Goal: Information Seeking & Learning: Compare options

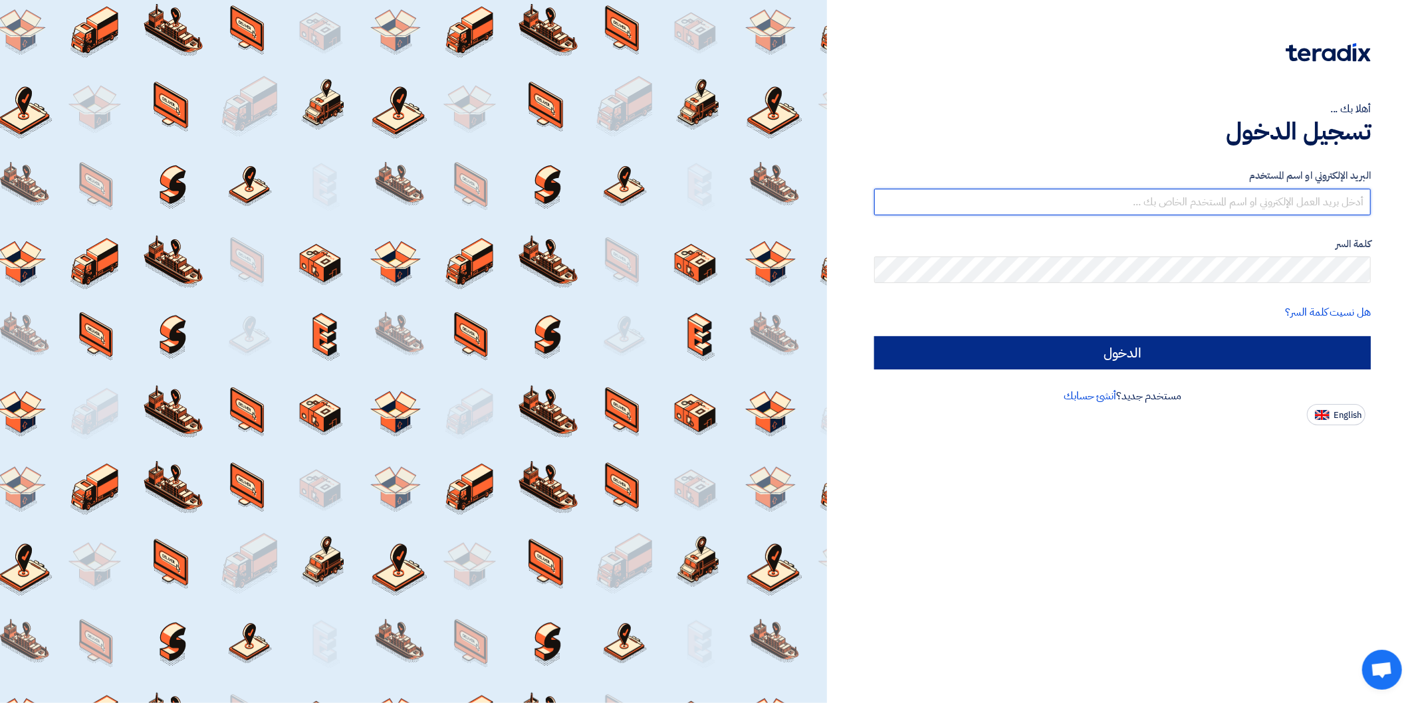
type input "[PERSON_NAME][EMAIL_ADDRESS][DOMAIN_NAME]"
click at [1066, 356] on input "الدخول" at bounding box center [1122, 352] width 497 height 33
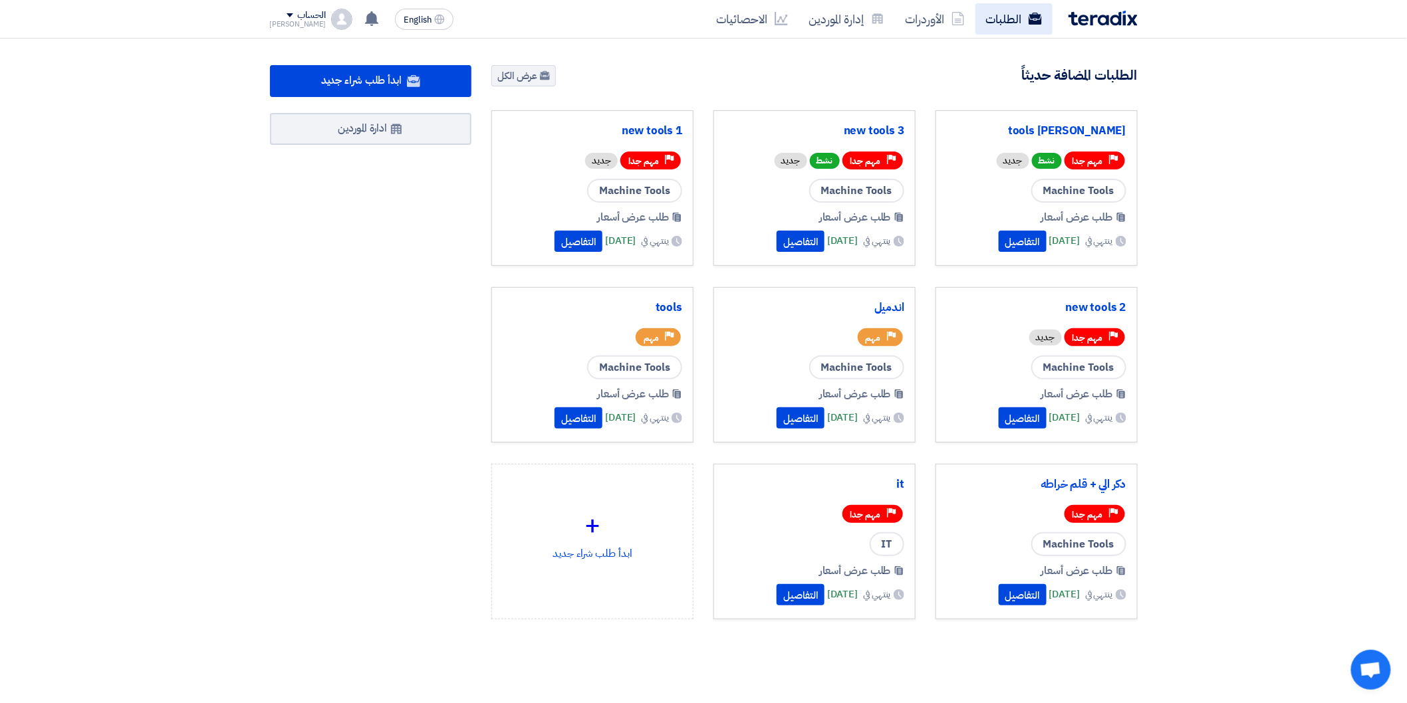
click at [1007, 22] on link "الطلبات" at bounding box center [1013, 18] width 77 height 31
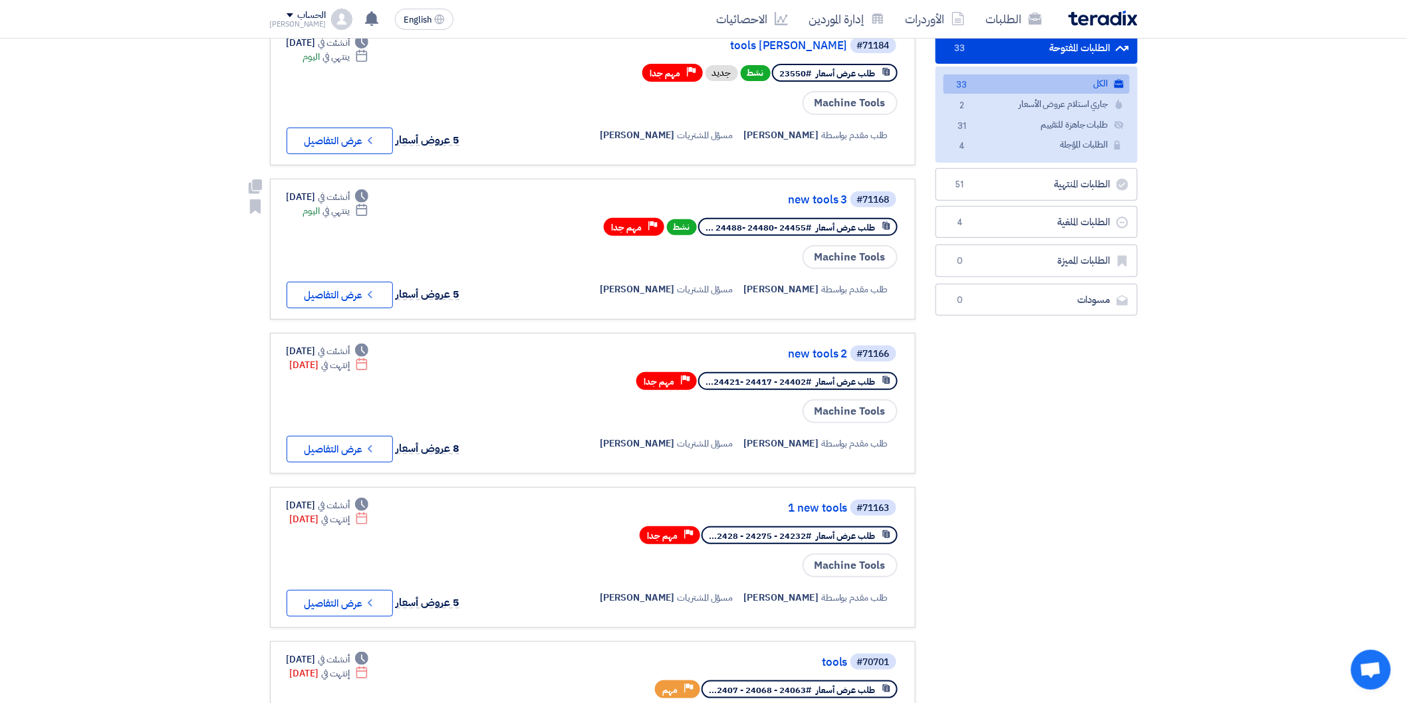
scroll to position [148, 0]
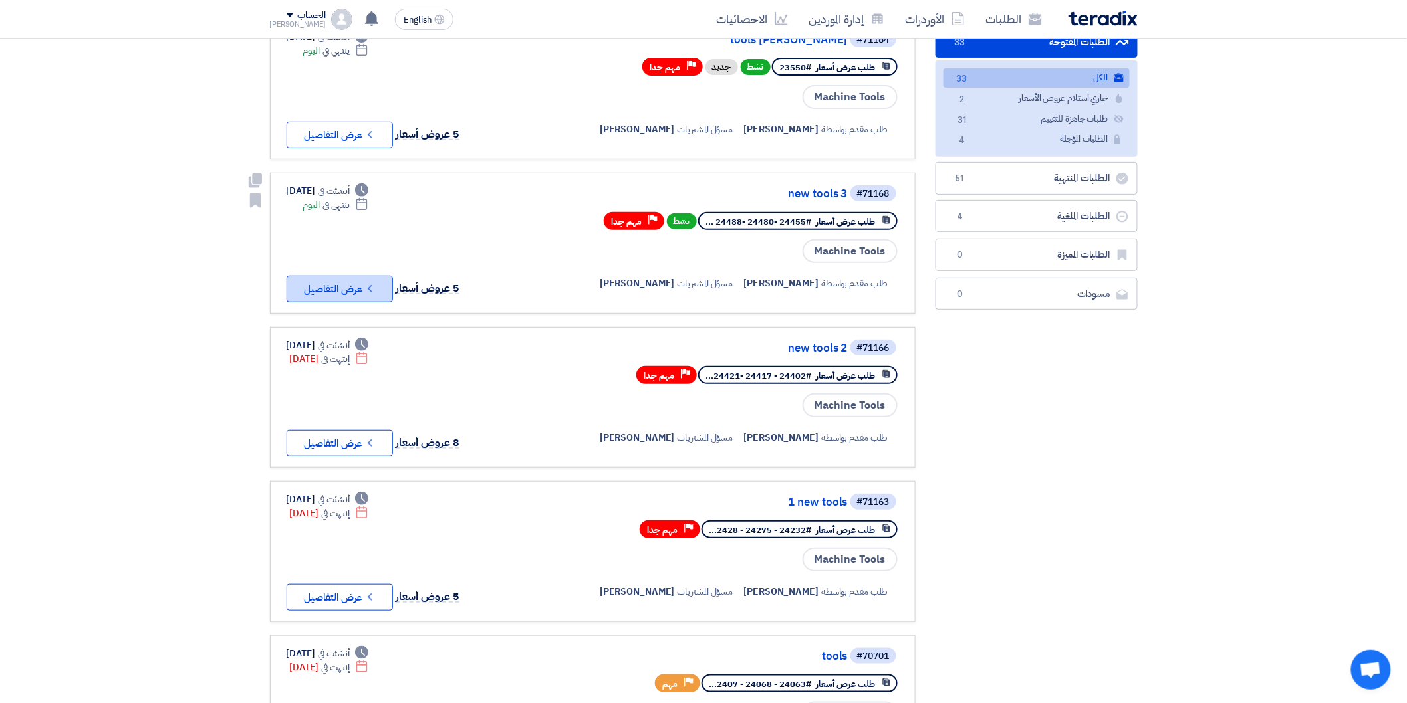
click at [361, 277] on button "Check details عرض التفاصيل" at bounding box center [340, 289] width 106 height 27
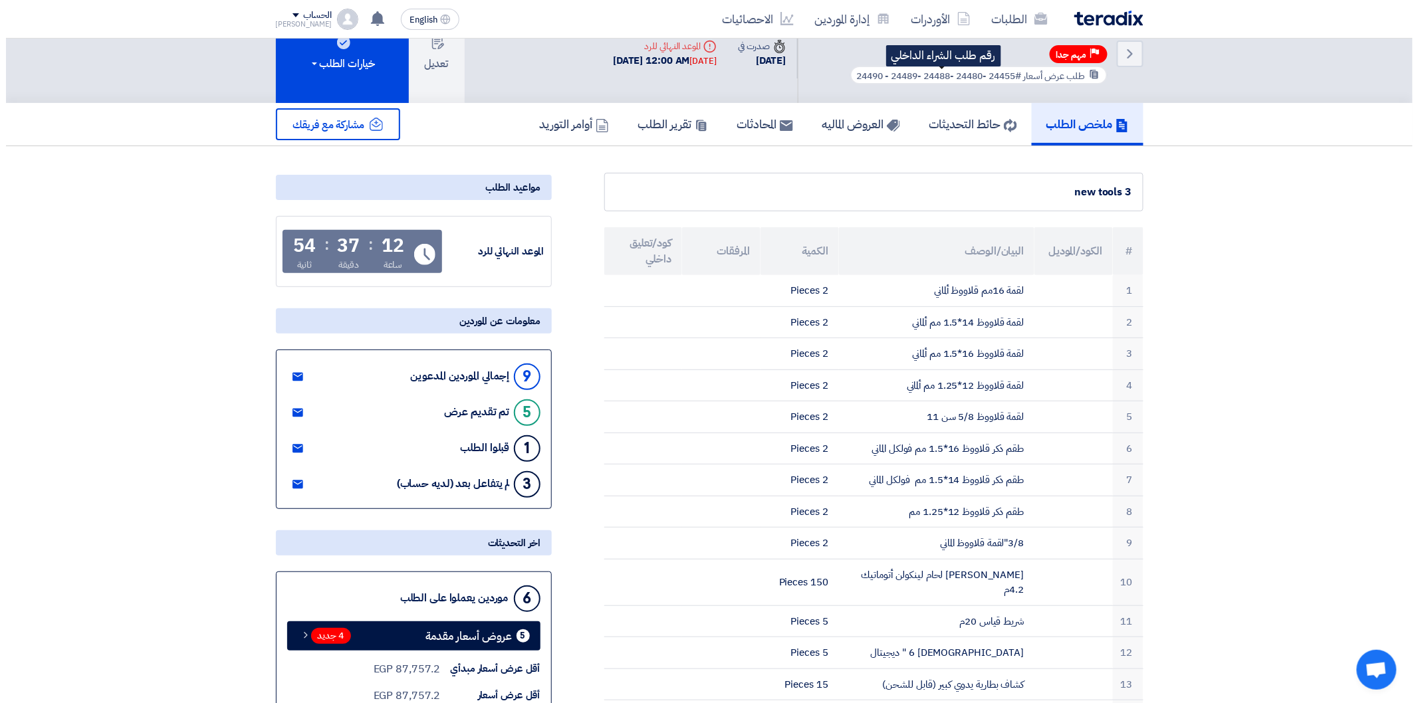
scroll to position [0, 0]
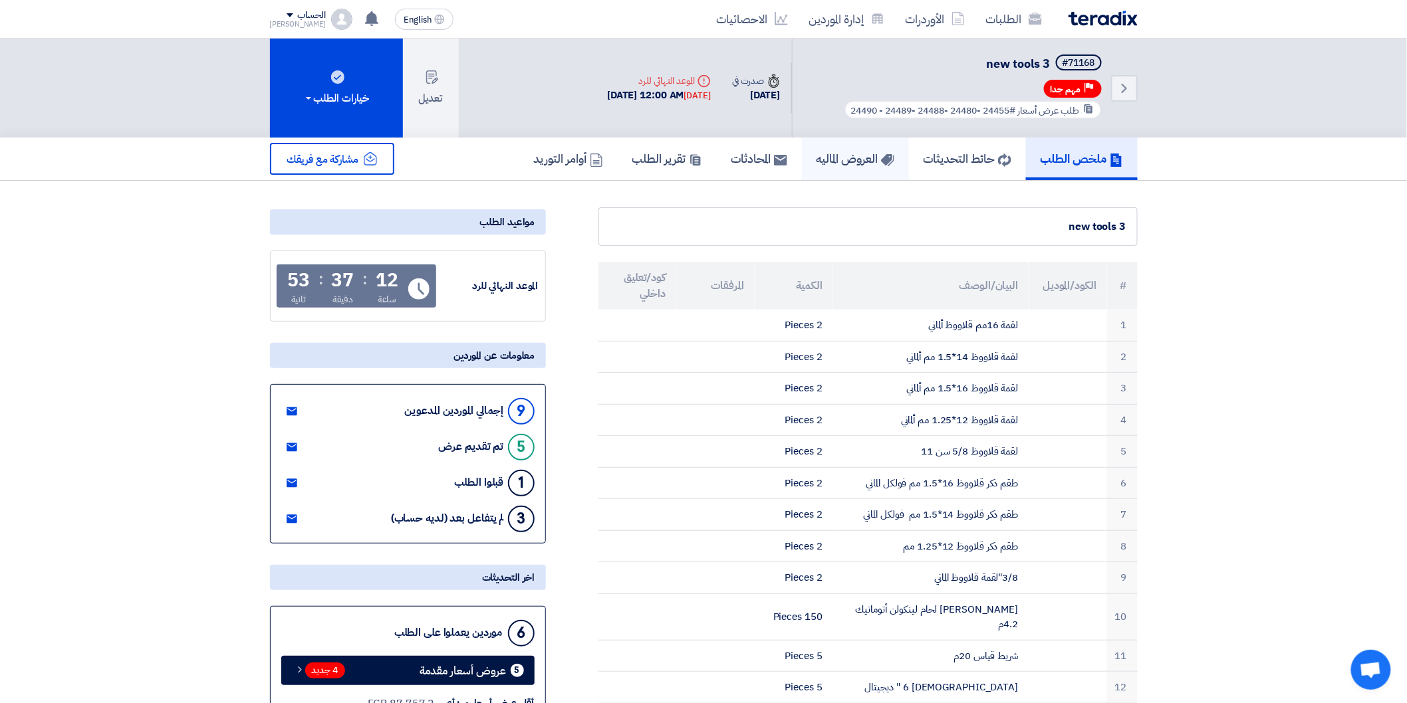
click at [833, 163] on h5 "العروض الماليه" at bounding box center [855, 158] width 78 height 15
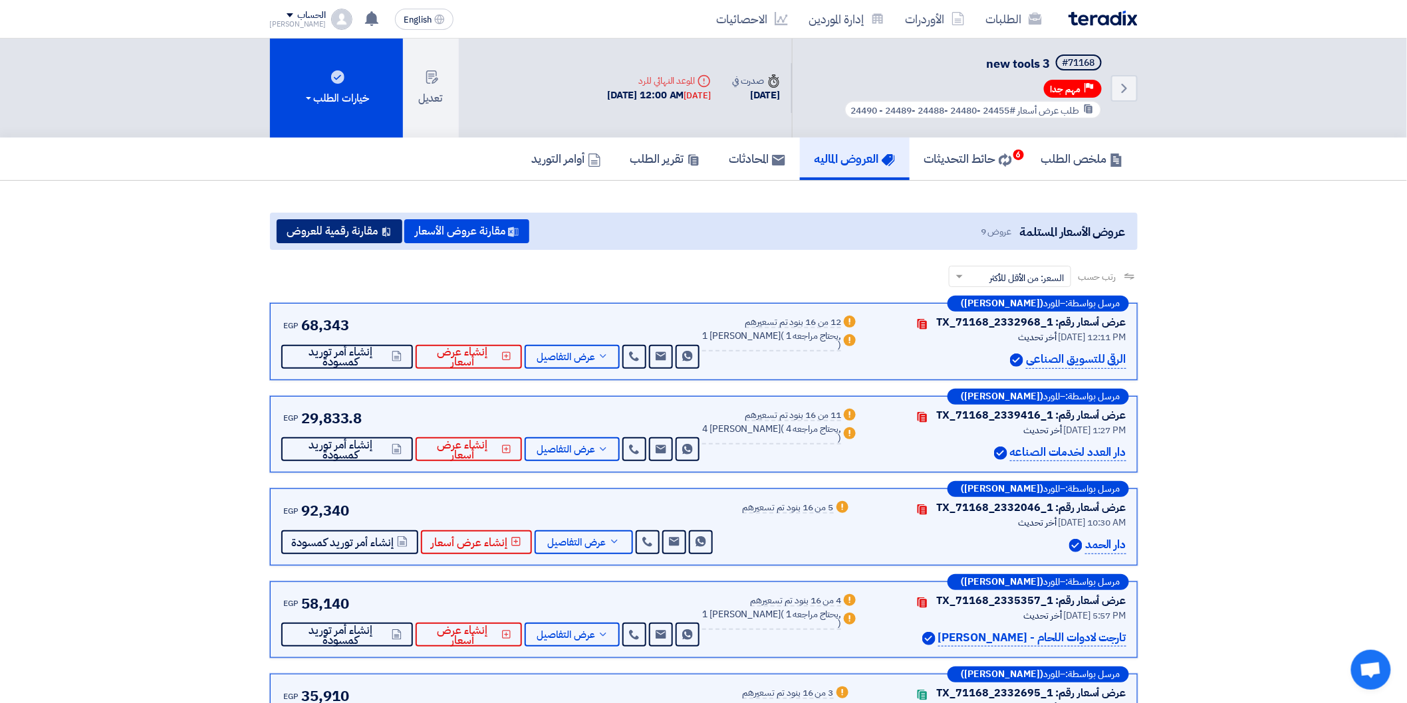
click at [356, 231] on button "مقارنة رقمية للعروض" at bounding box center [340, 231] width 126 height 24
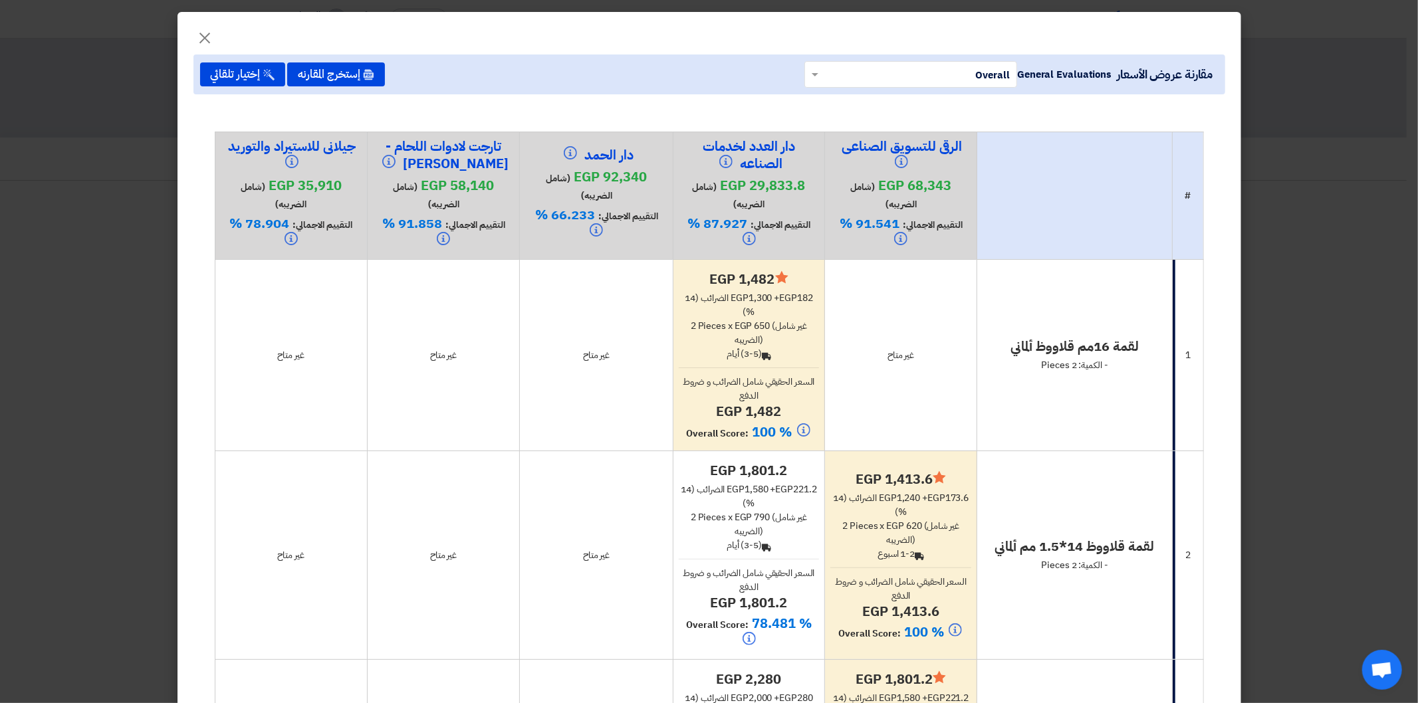
drag, startPoint x: 626, startPoint y: 354, endPoint x: 586, endPoint y: 358, distance: 40.1
click at [586, 358] on div "غير متاح" at bounding box center [596, 355] width 142 height 14
click at [211, 35] on span "×" at bounding box center [205, 37] width 16 height 40
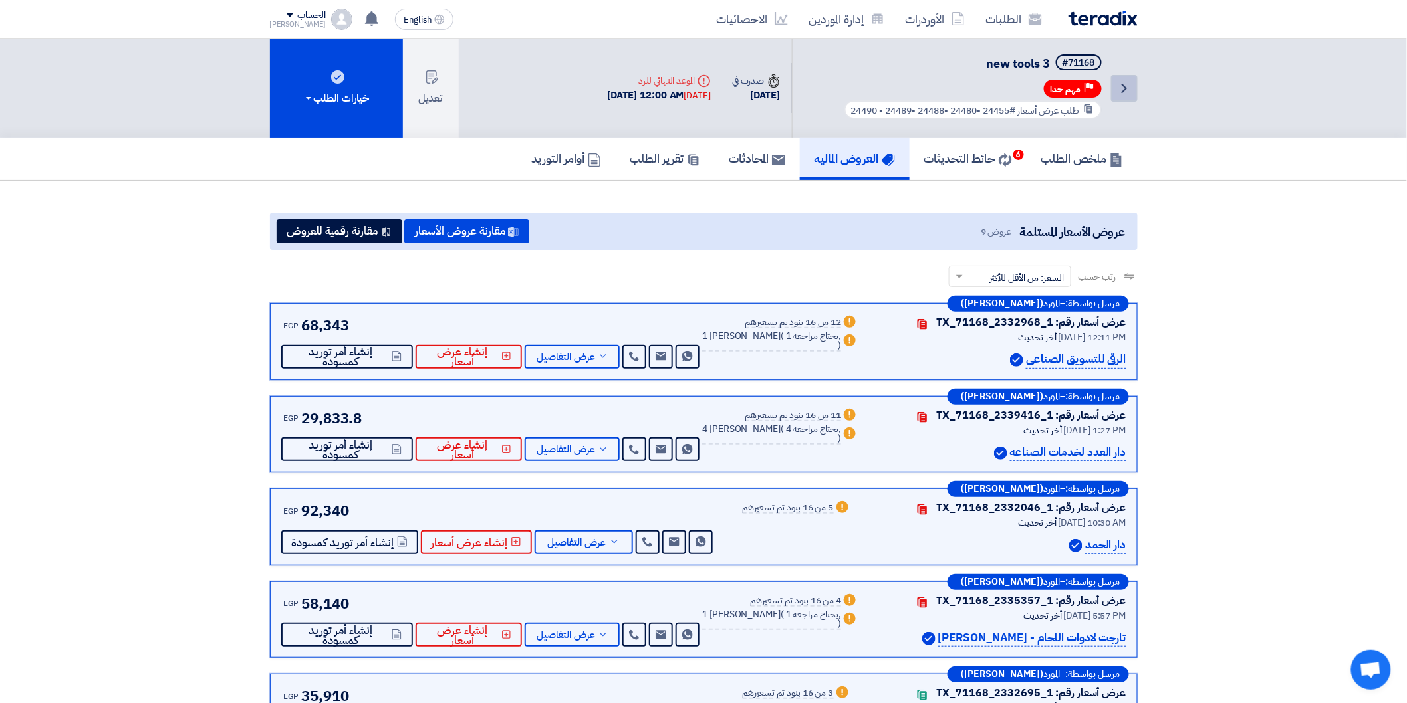
click at [1116, 97] on link "Back" at bounding box center [1124, 88] width 27 height 27
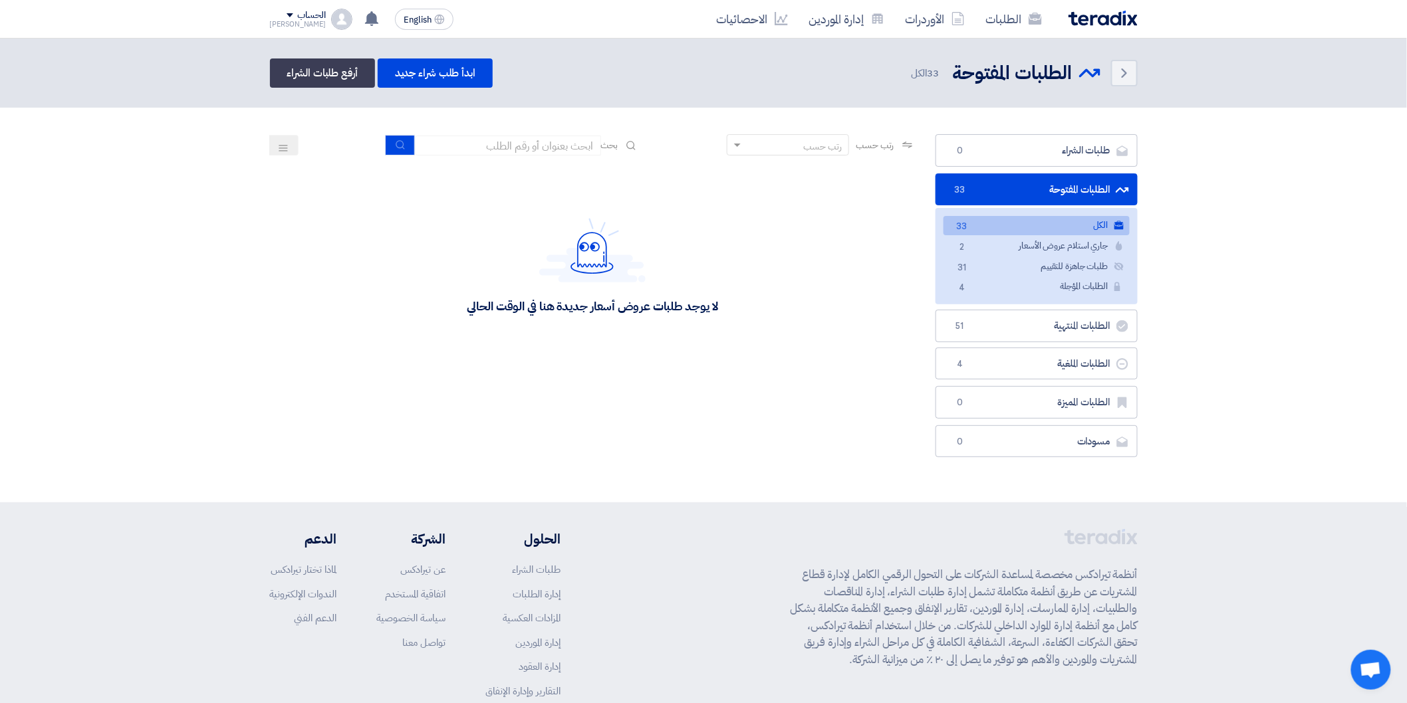
click at [1054, 223] on link "الكل الكل 33" at bounding box center [1036, 225] width 186 height 19
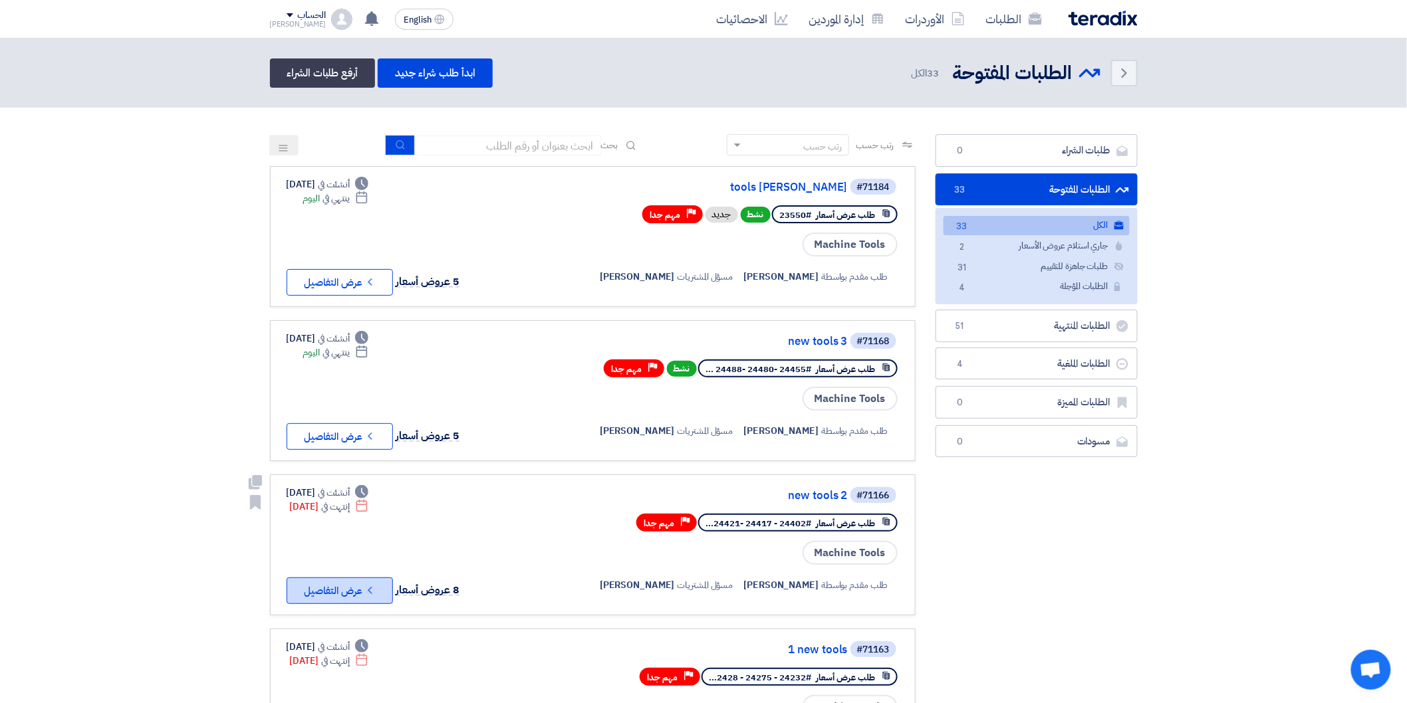
click at [354, 578] on button "Check details عرض التفاصيل" at bounding box center [340, 591] width 106 height 27
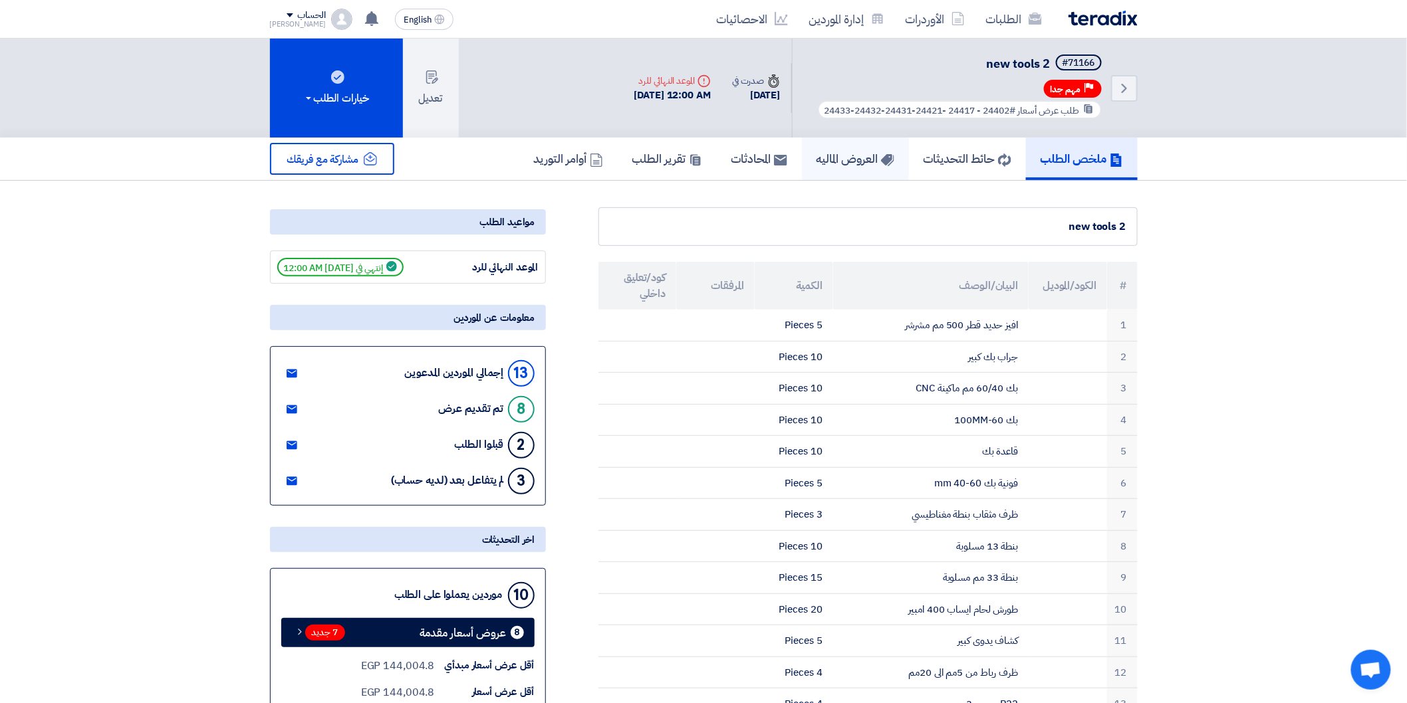
click at [820, 160] on h5 "العروض الماليه" at bounding box center [855, 158] width 78 height 15
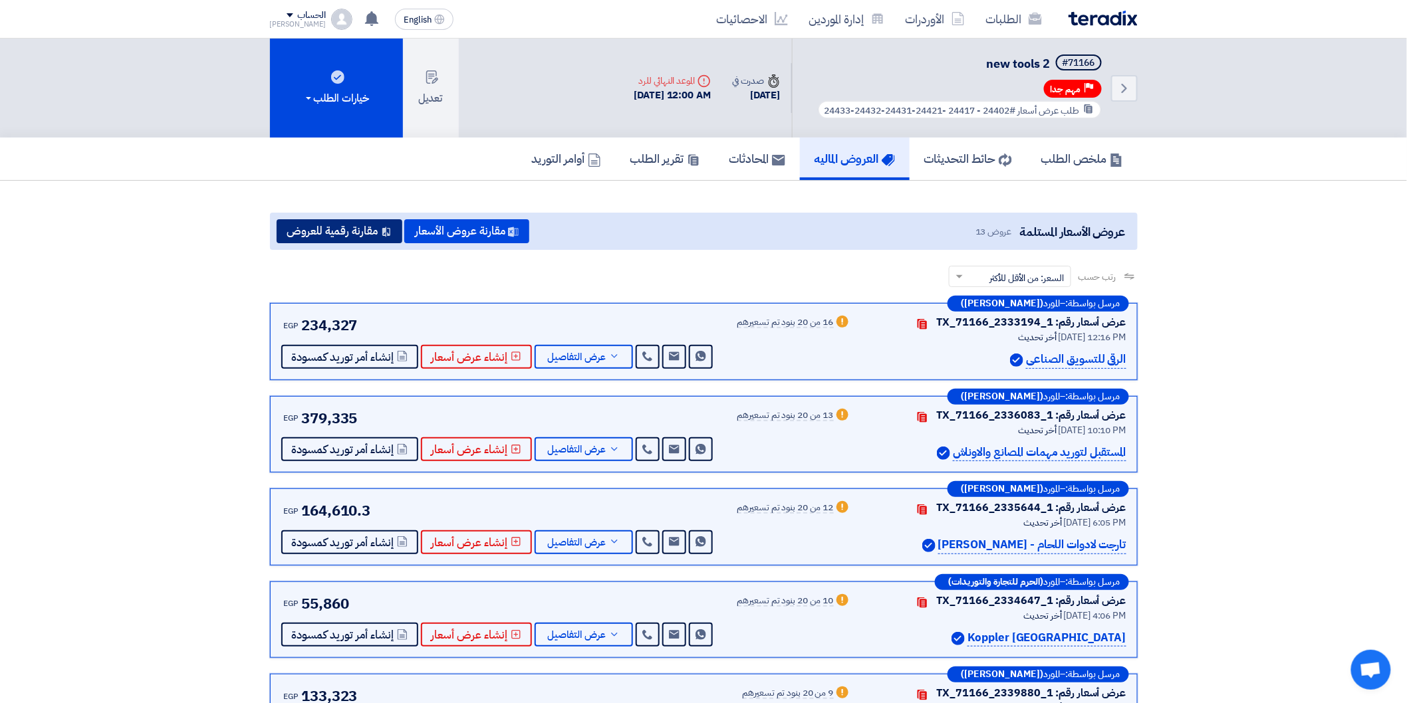
click at [355, 231] on button "مقارنة رقمية للعروض" at bounding box center [340, 231] width 126 height 24
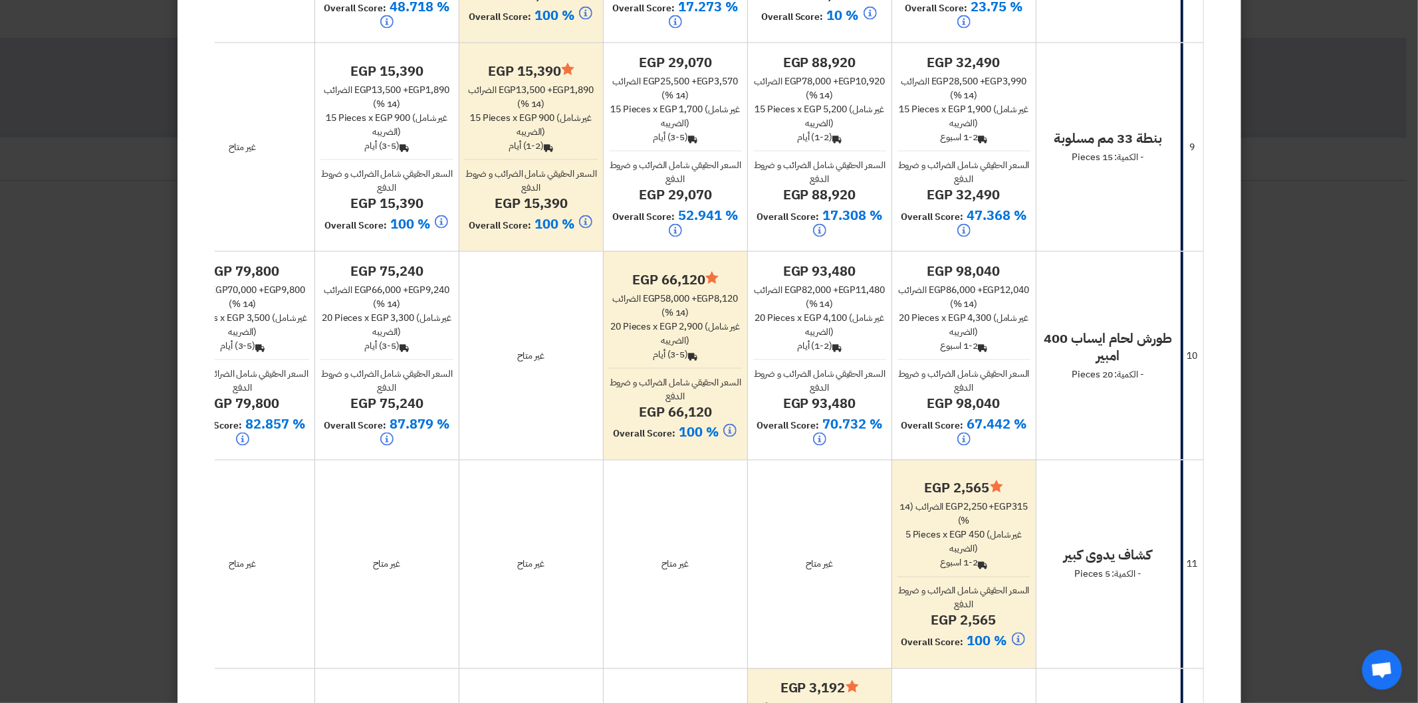
scroll to position [1699, 0]
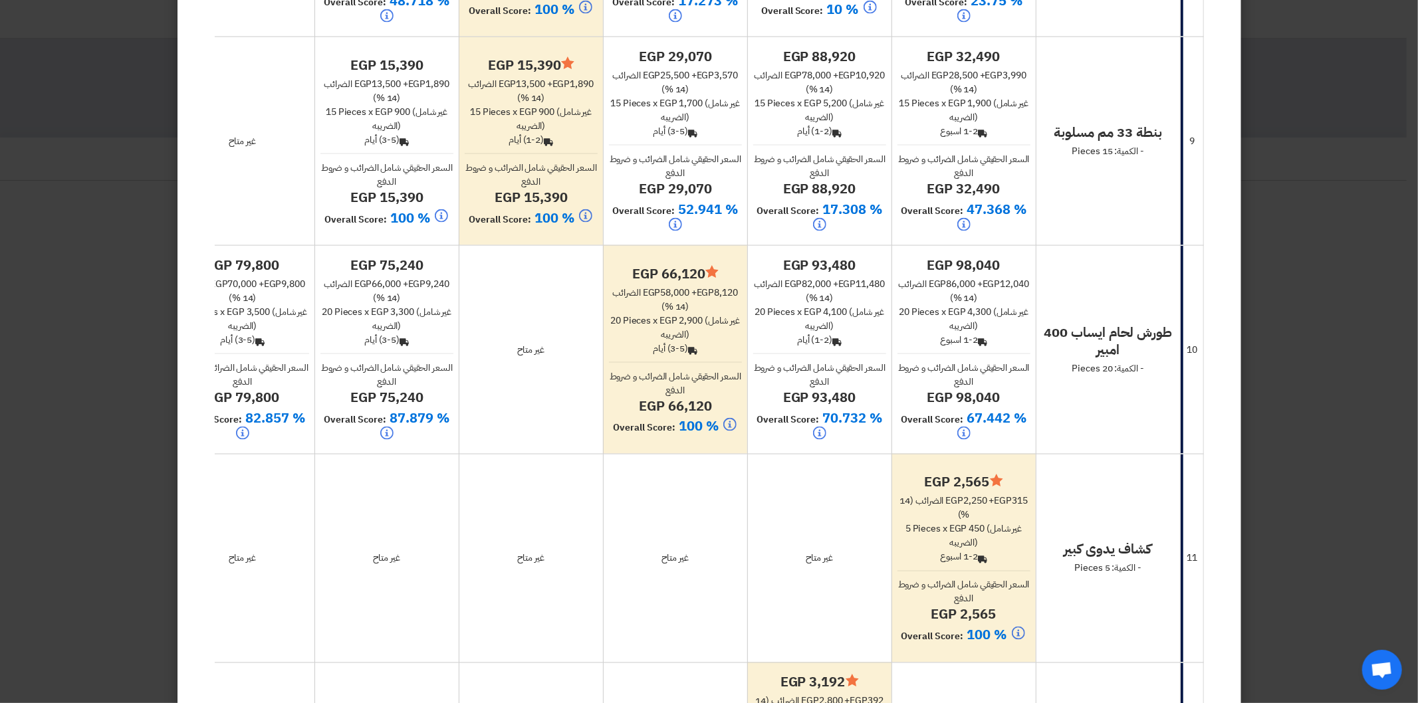
drag, startPoint x: 680, startPoint y: 318, endPoint x: 707, endPoint y: 318, distance: 26.6
click at [703, 318] on span "egp 2,900" at bounding box center [681, 321] width 43 height 14
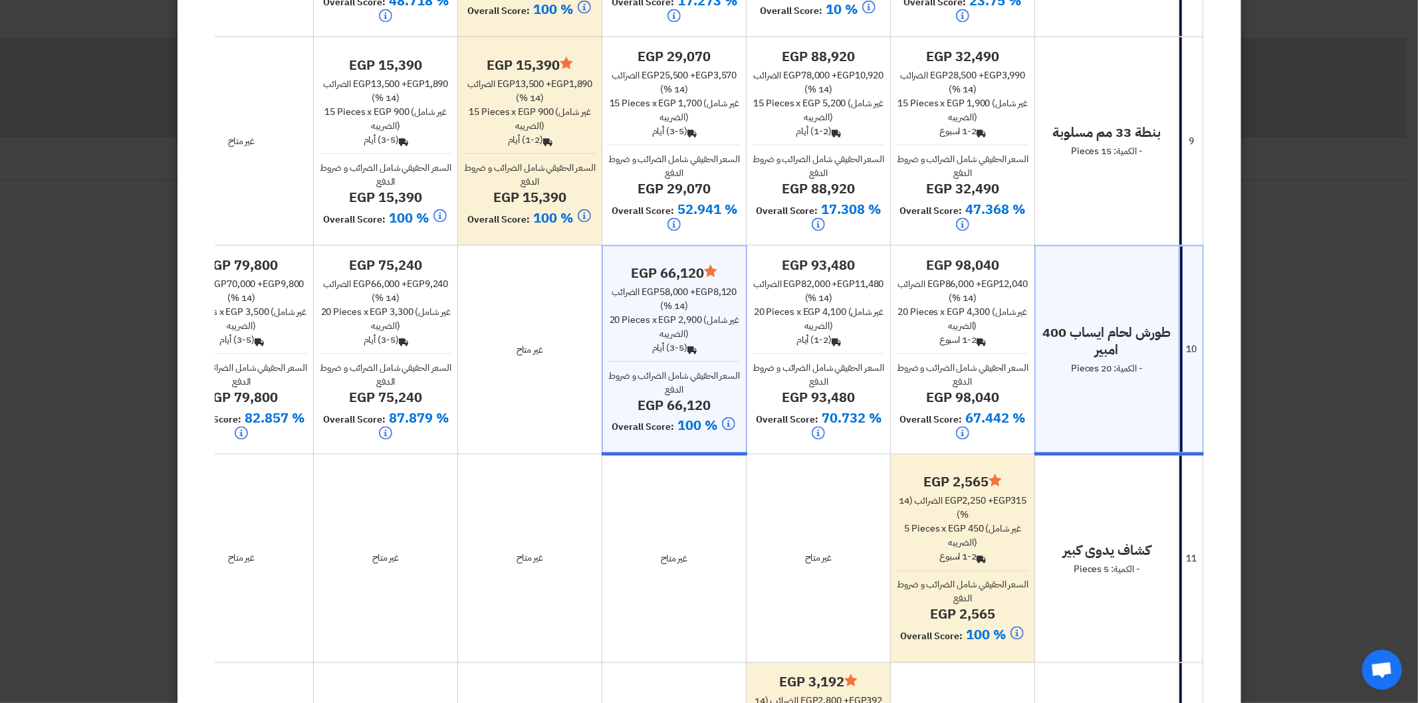
click at [700, 356] on div "Minimize/Maximize Category egp 66,120 egp 58,000 + egp 8,120 الضرائب (14 %) 20 …" at bounding box center [674, 351] width 132 height 172
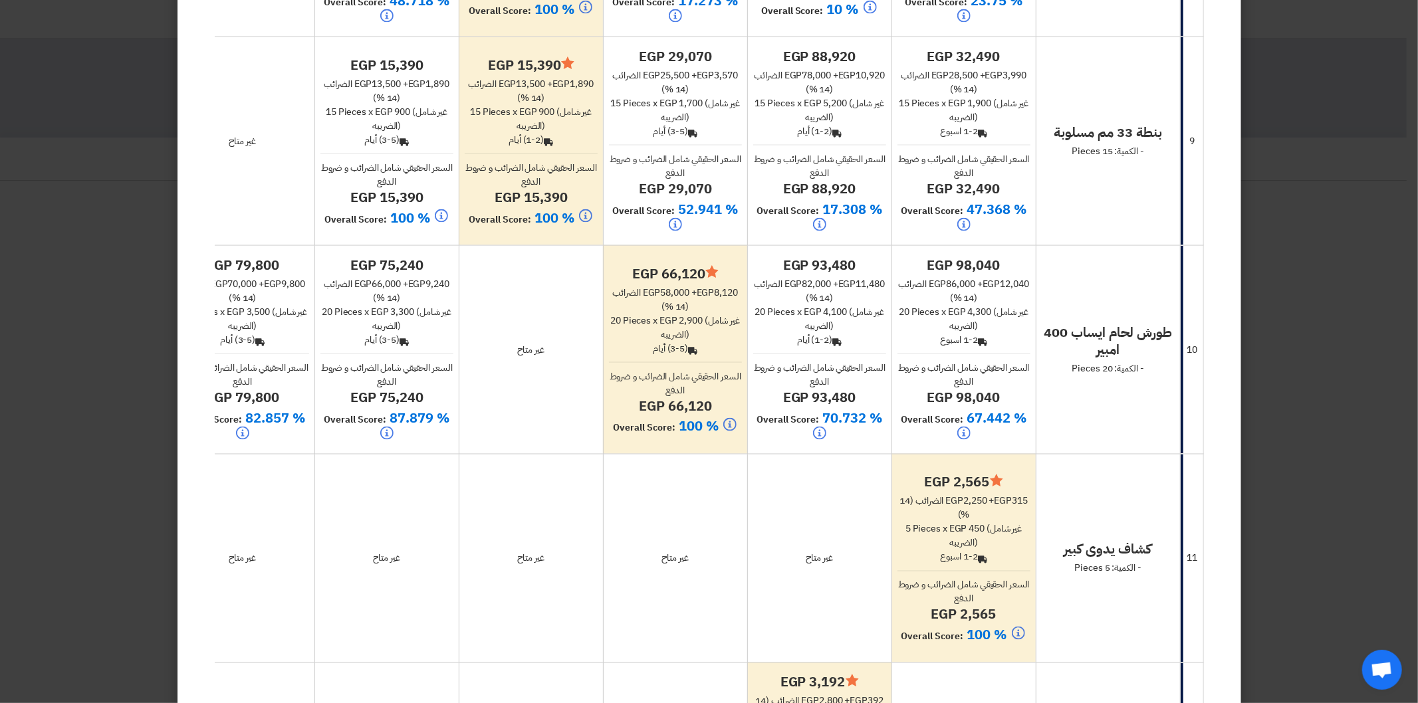
drag, startPoint x: 682, startPoint y: 316, endPoint x: 708, endPoint y: 316, distance: 25.9
click at [703, 316] on span "egp 2,900" at bounding box center [681, 321] width 43 height 14
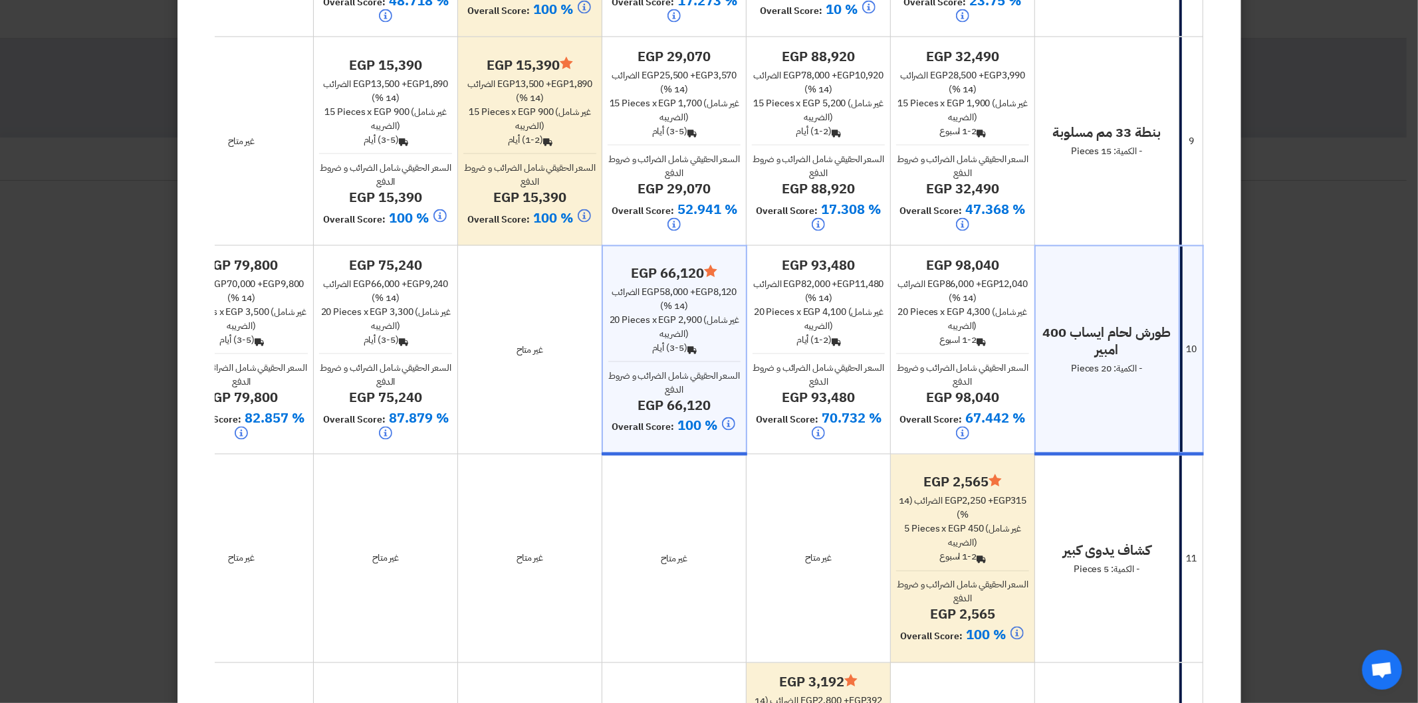
click at [730, 362] on hr at bounding box center [674, 362] width 132 height 1
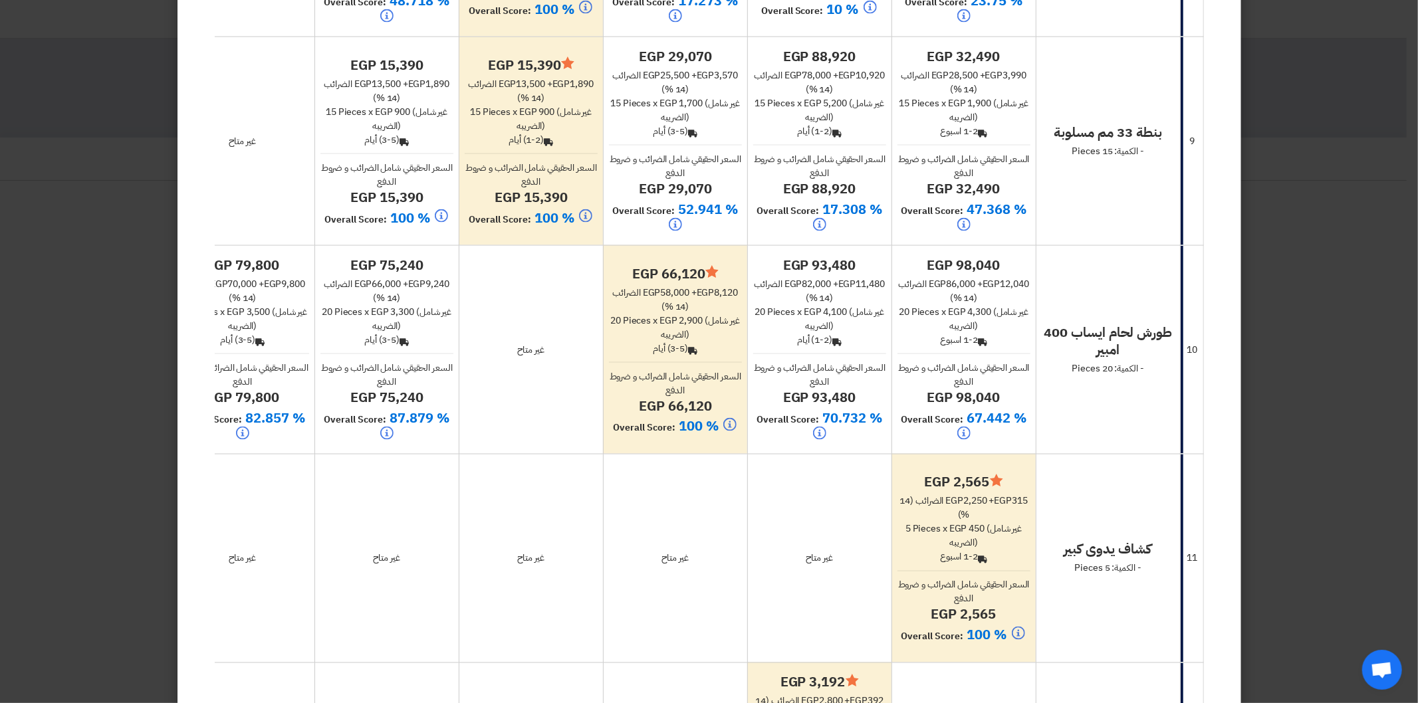
drag, startPoint x: 679, startPoint y: 320, endPoint x: 689, endPoint y: 318, distance: 10.2
click at [689, 318] on span "egp 2,900" at bounding box center [681, 321] width 43 height 14
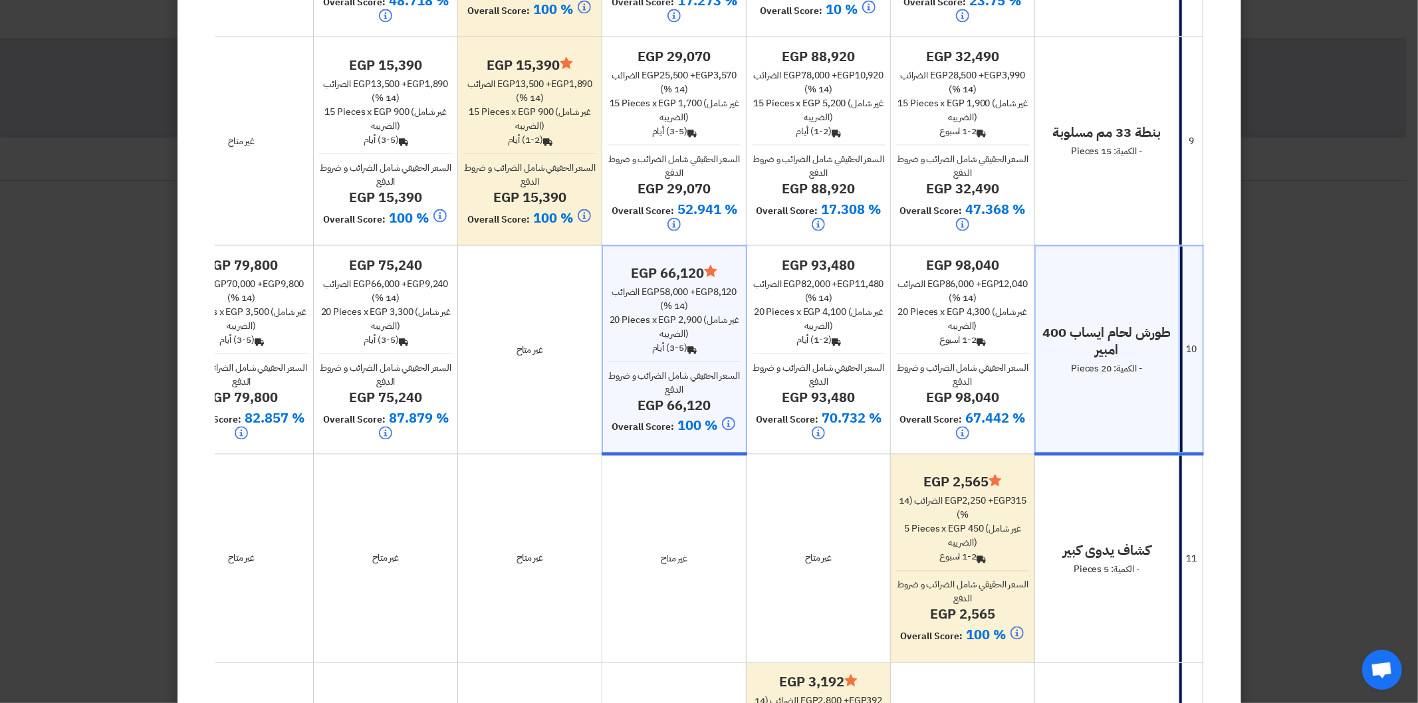
drag, startPoint x: 707, startPoint y: 317, endPoint x: 681, endPoint y: 319, distance: 26.0
click at [681, 319] on span "egp 2,900" at bounding box center [679, 320] width 43 height 14
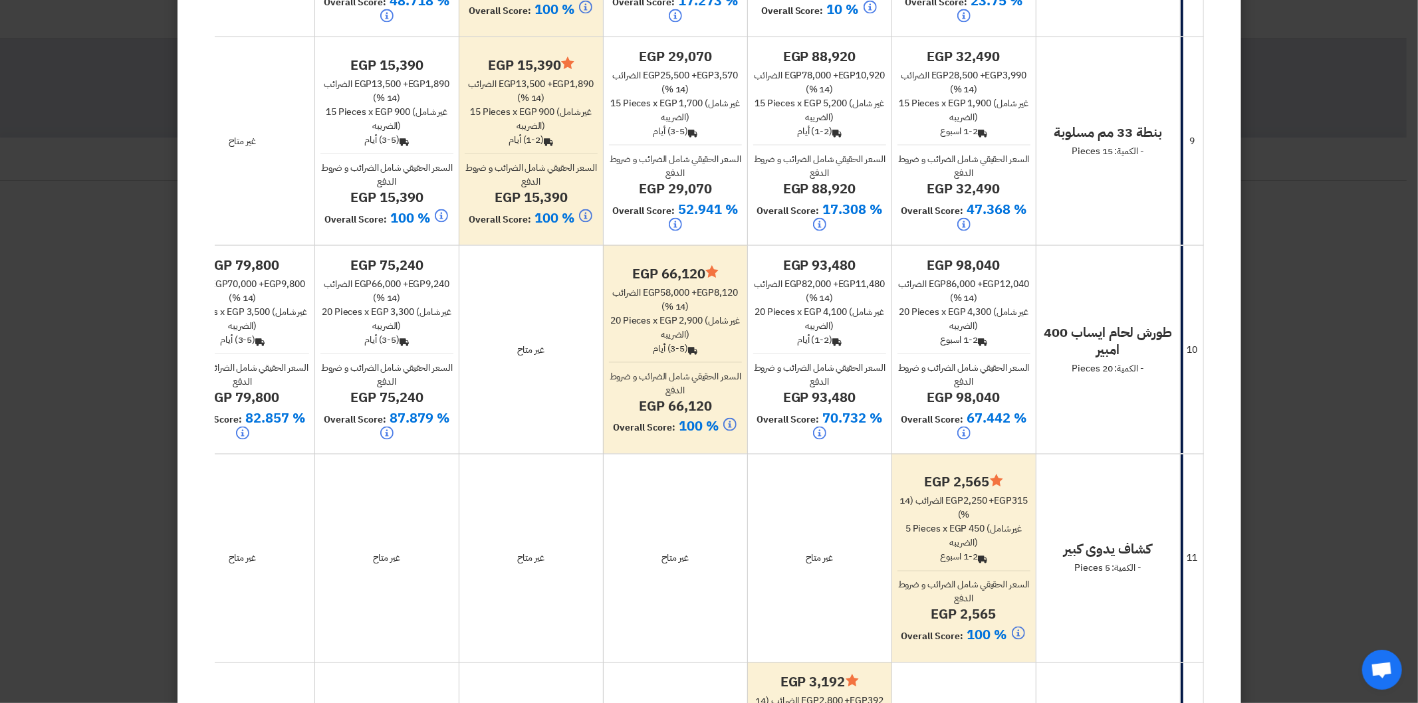
drag, startPoint x: 701, startPoint y: 332, endPoint x: 681, endPoint y: 324, distance: 21.7
click at [701, 333] on div "20 Pieces x egp 2,900 (غير شامل الضريبه)" at bounding box center [675, 328] width 133 height 28
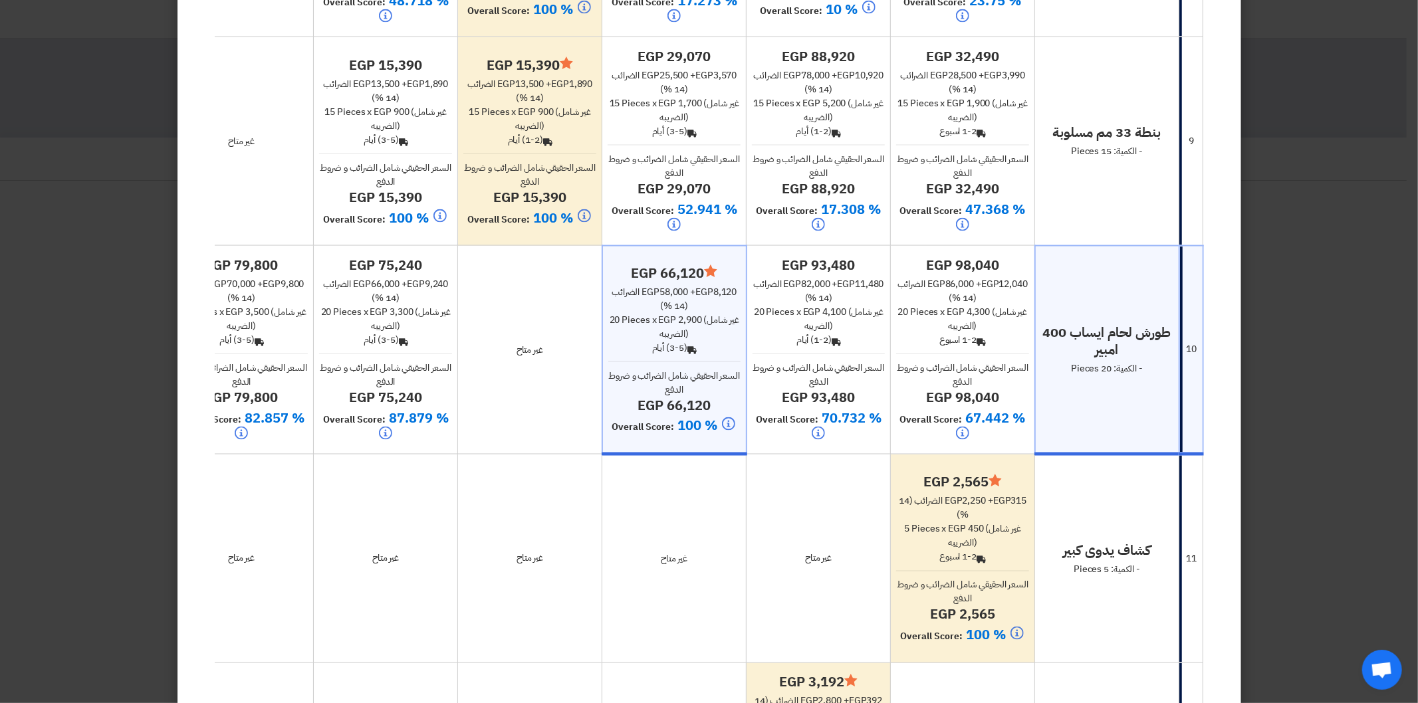
drag, startPoint x: 681, startPoint y: 320, endPoint x: 707, endPoint y: 319, distance: 25.9
click at [701, 319] on span "egp 2,900" at bounding box center [679, 320] width 43 height 14
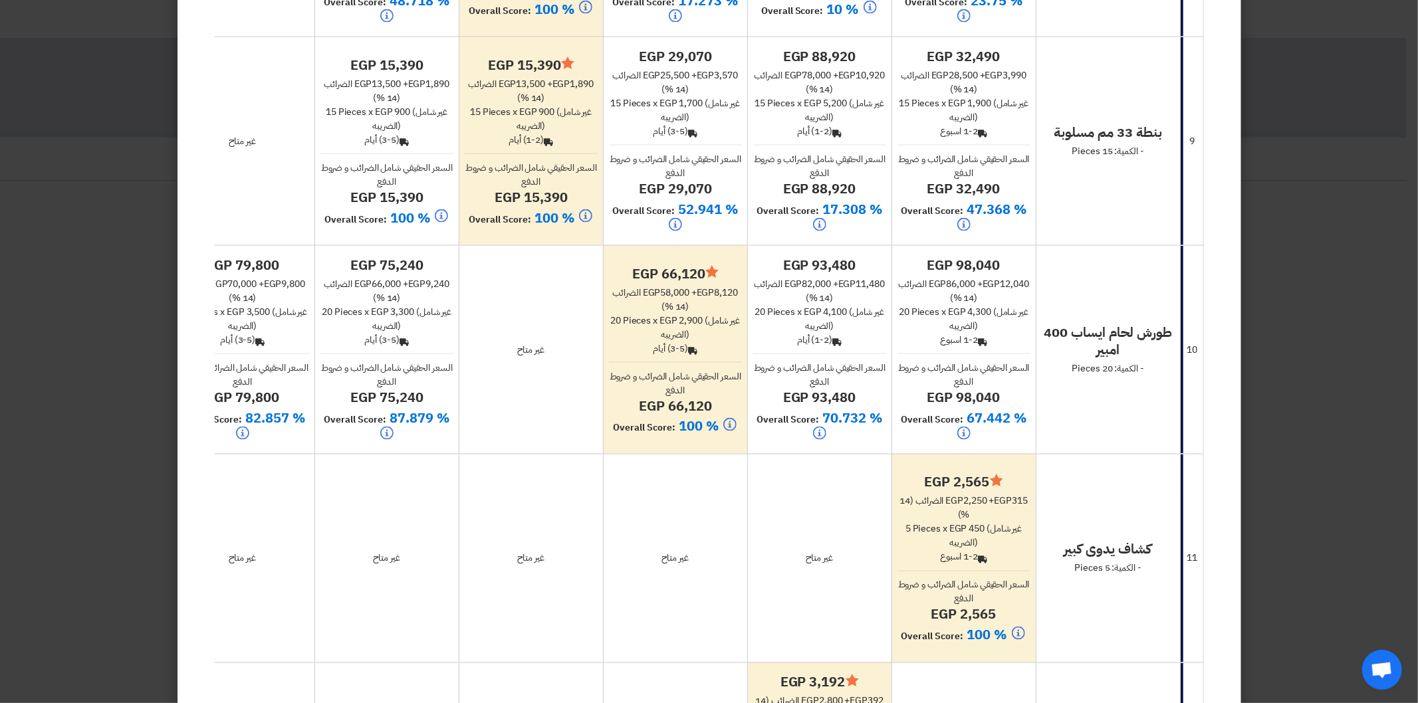
click at [692, 323] on span "egp 2,900" at bounding box center [681, 321] width 43 height 14
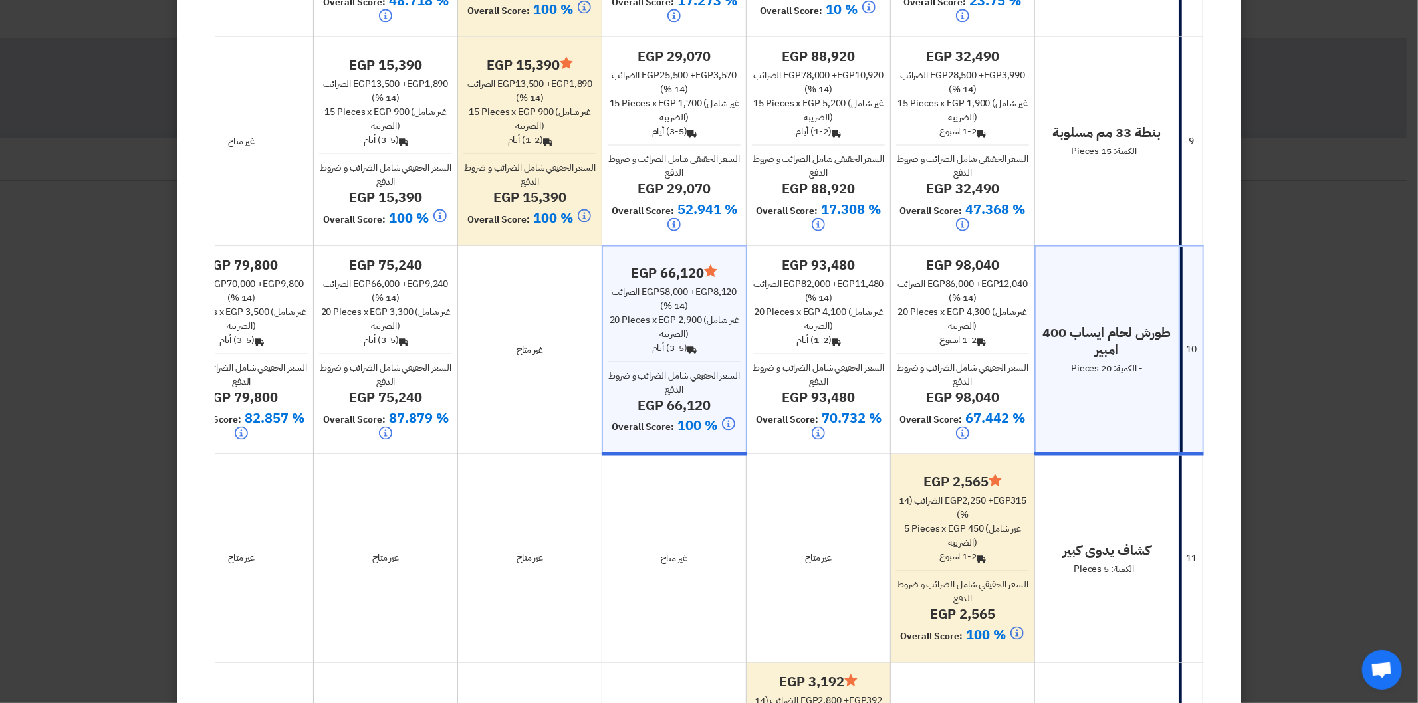
click at [685, 344] on div "Back (3-5) أيام" at bounding box center [674, 348] width 132 height 14
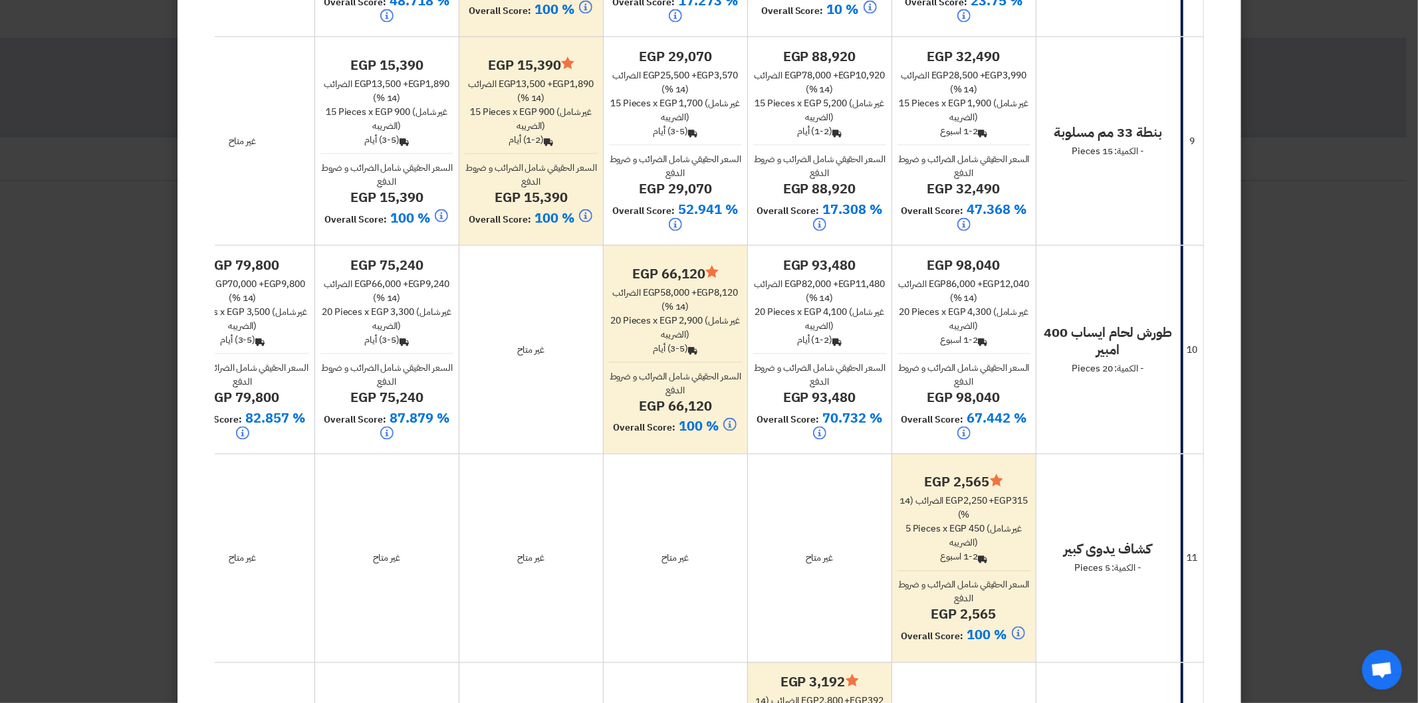
click at [769, 329] on div "20 Pieces x egp 4,100 (غير شامل الضريبه)" at bounding box center [819, 319] width 133 height 28
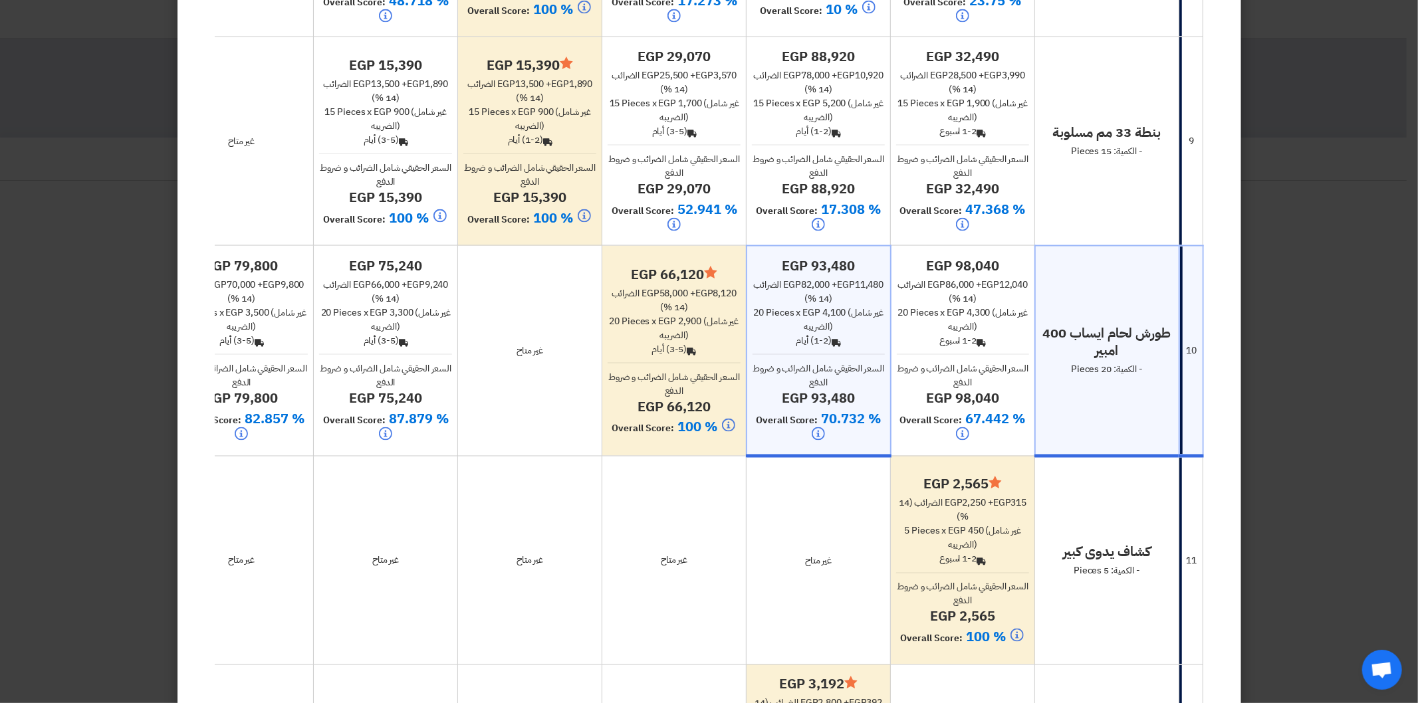
drag, startPoint x: 683, startPoint y: 320, endPoint x: 705, endPoint y: 320, distance: 22.6
click at [701, 320] on span "egp 2,900" at bounding box center [679, 321] width 43 height 14
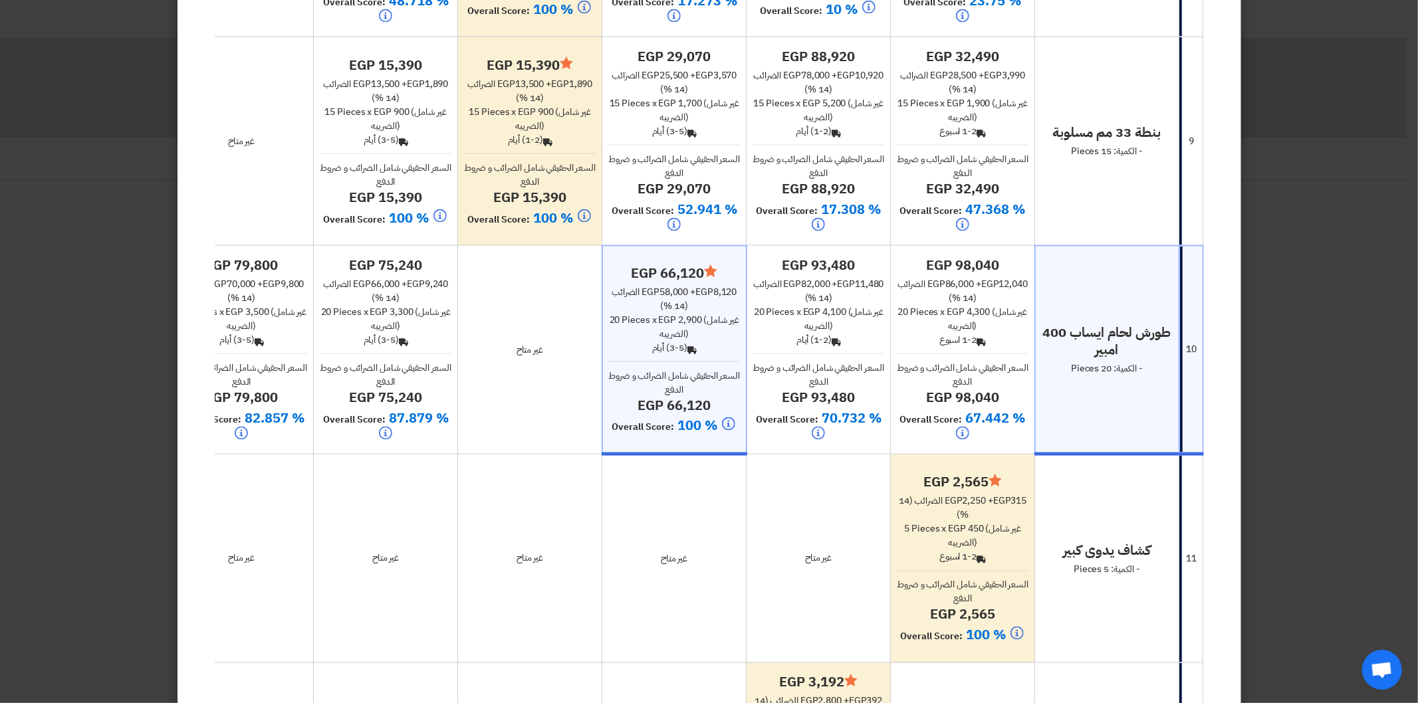
click at [828, 314] on span "egp 4,100" at bounding box center [824, 312] width 43 height 14
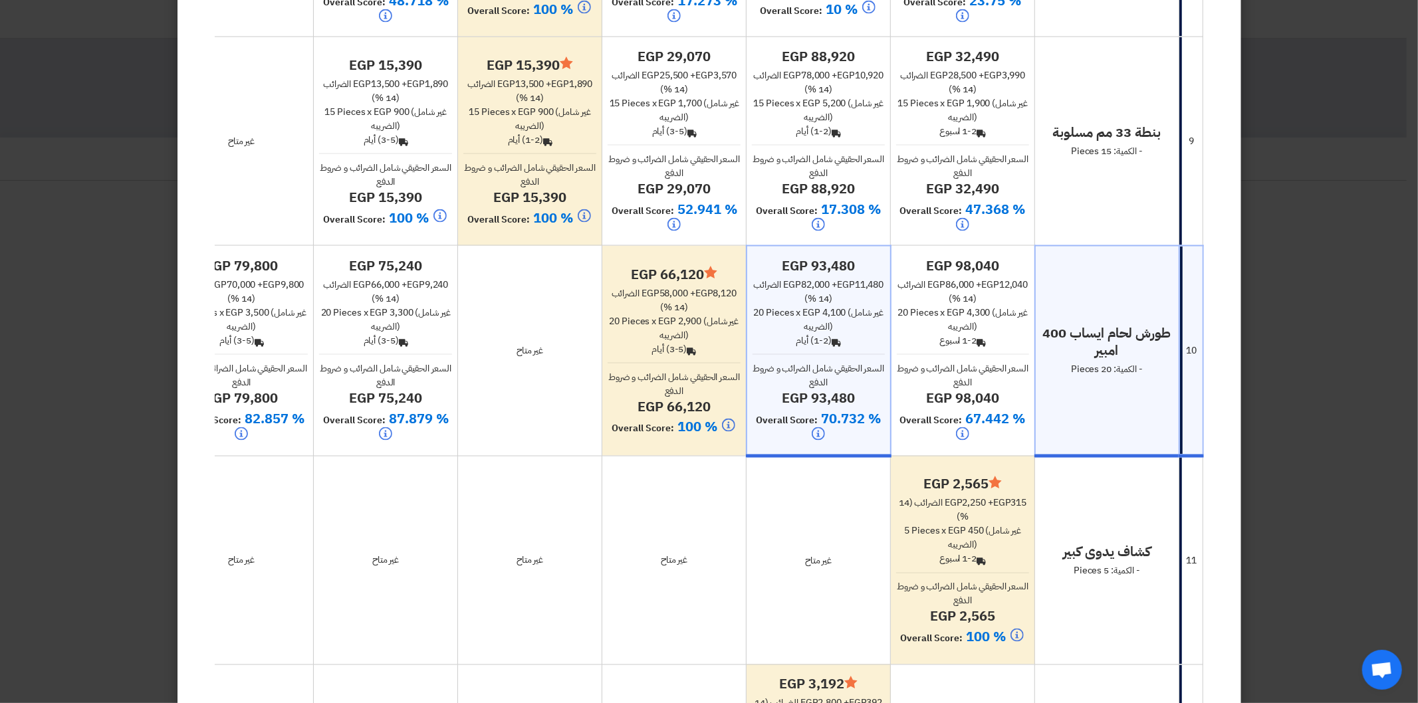
drag, startPoint x: 680, startPoint y: 318, endPoint x: 708, endPoint y: 318, distance: 27.9
click at [701, 318] on span "egp 2,900" at bounding box center [679, 321] width 43 height 14
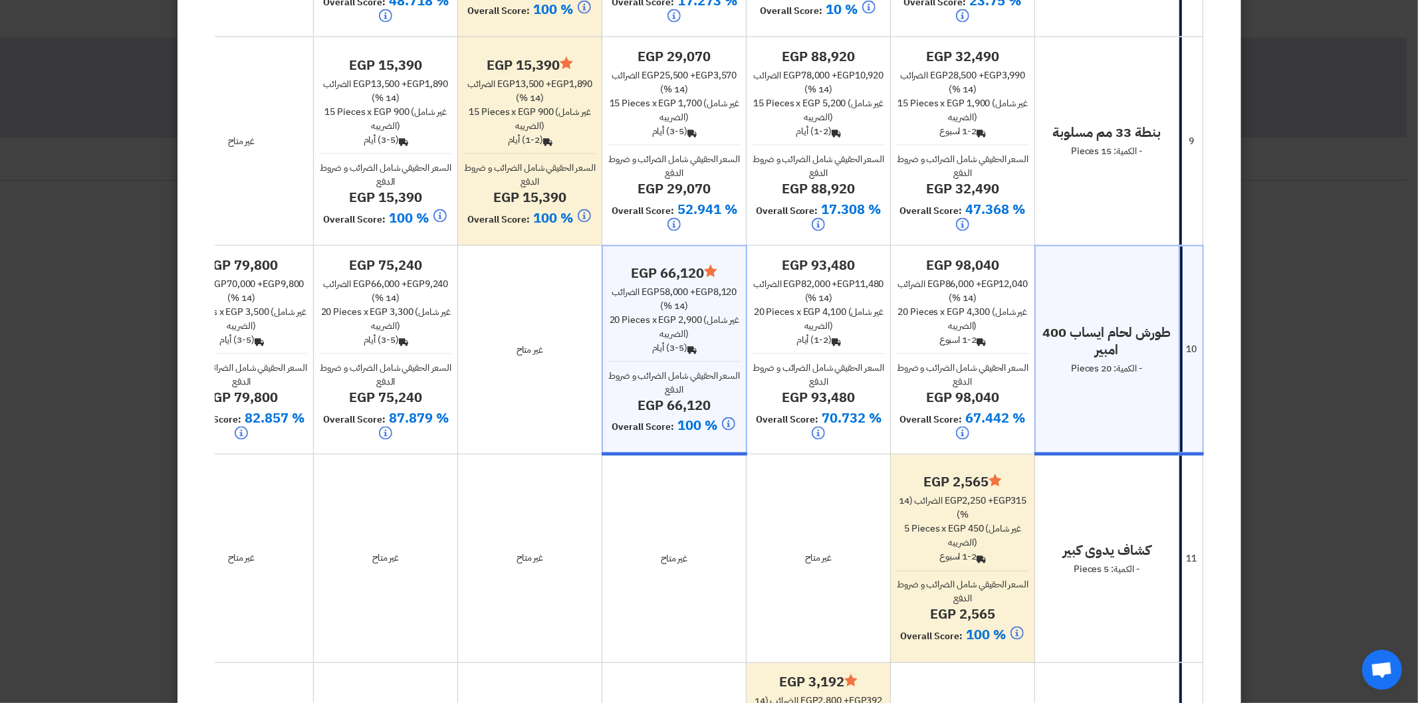
click at [827, 333] on div "Back (1-2) أيام" at bounding box center [819, 340] width 133 height 14
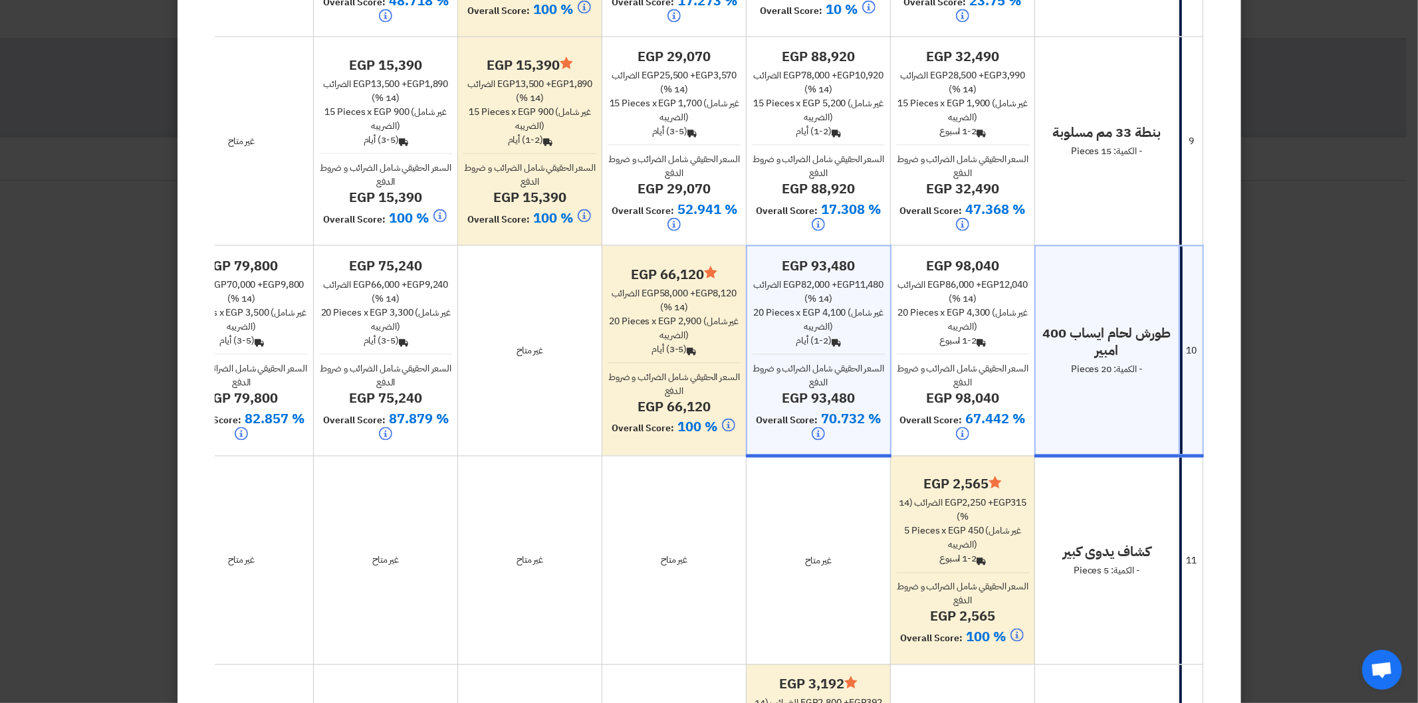
drag, startPoint x: 681, startPoint y: 319, endPoint x: 708, endPoint y: 316, distance: 27.4
click at [701, 316] on span "egp 2,900" at bounding box center [679, 321] width 43 height 14
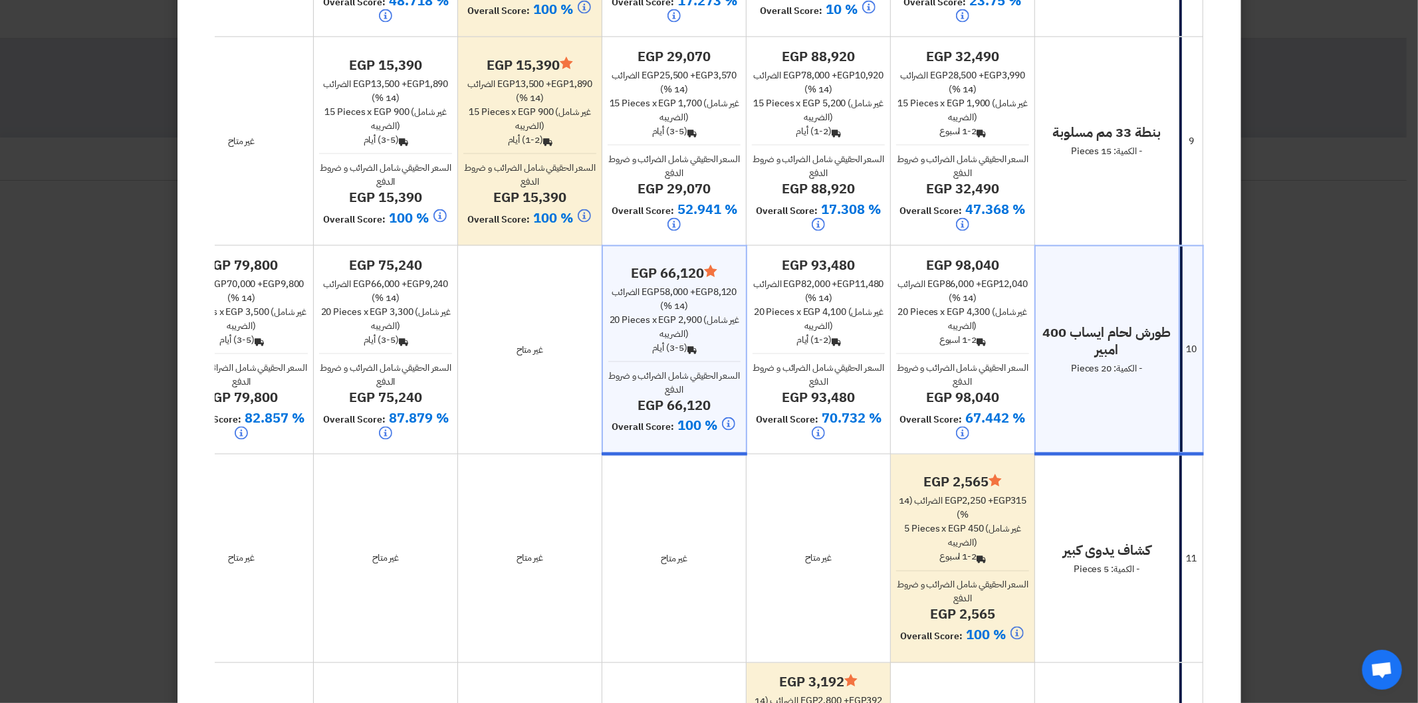
click at [778, 344] on div "egp 93,480 egp 82,000 + egp 11,480 الضرائب (14 %) 20 Pieces x egp 4,100 (غير شا…" at bounding box center [819, 351] width 133 height 189
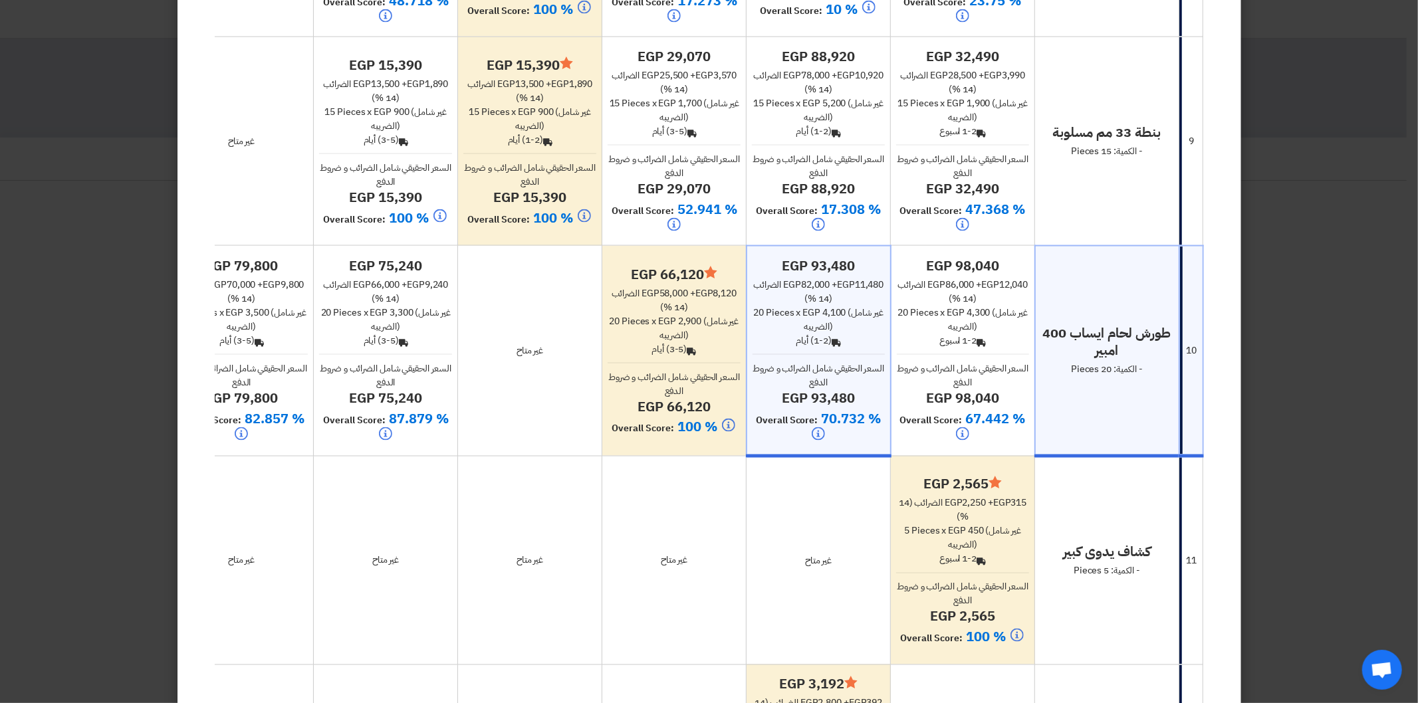
click at [683, 320] on span "egp 2,900" at bounding box center [679, 321] width 43 height 14
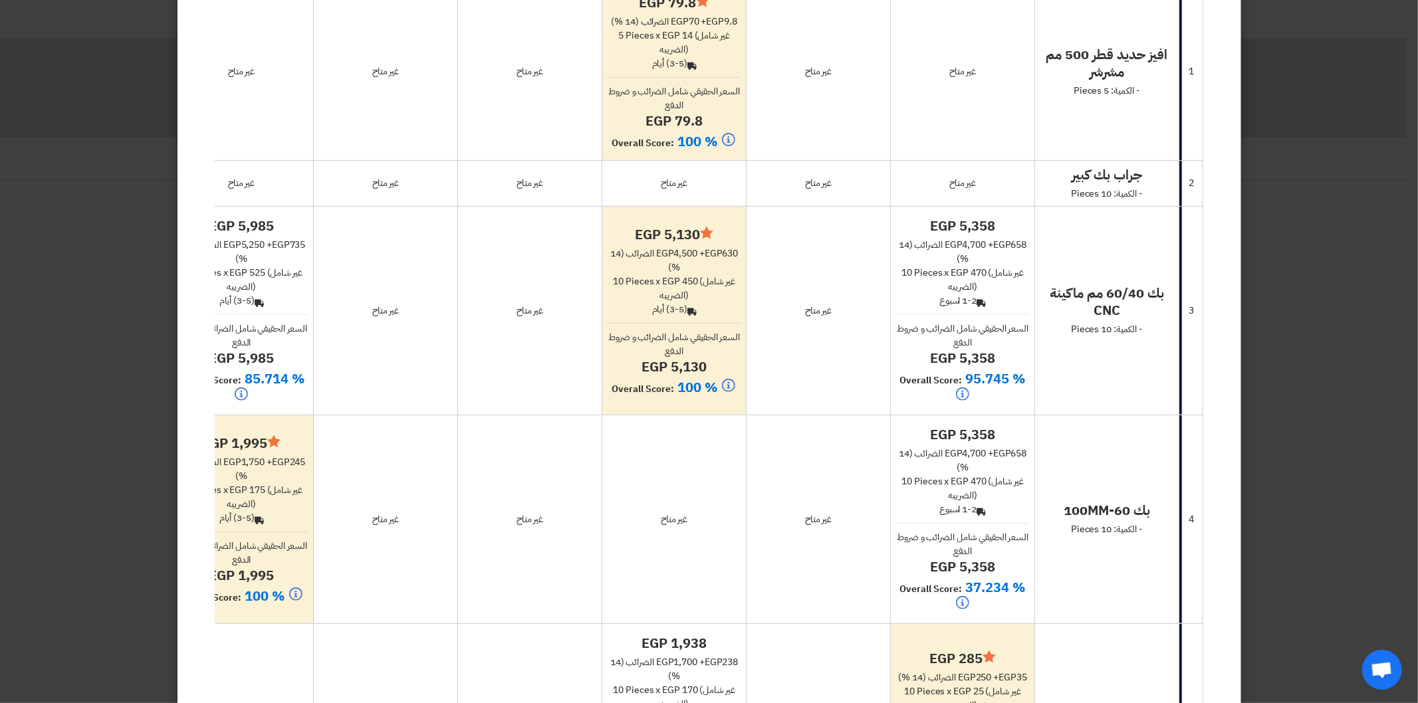
scroll to position [0, 0]
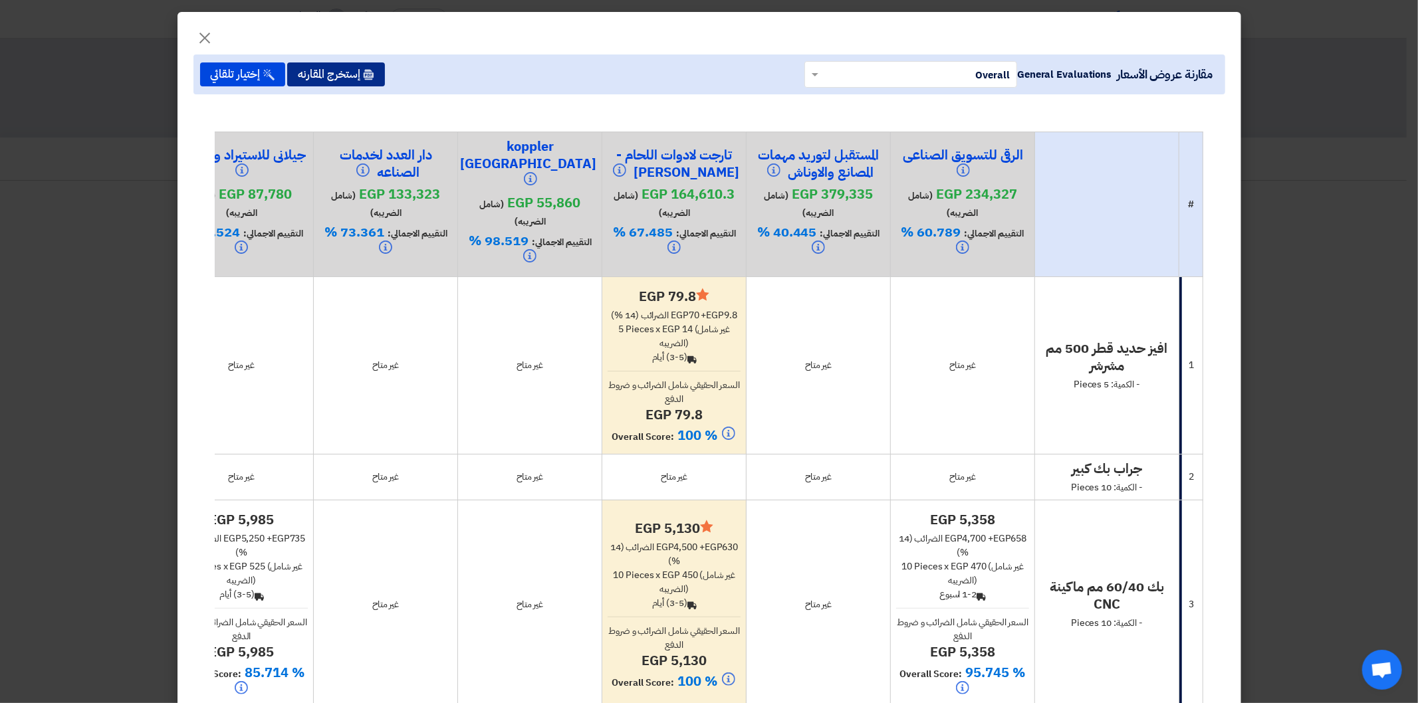
click at [362, 67] on button "إستخرج المقارنه" at bounding box center [336, 74] width 98 height 24
click at [362, 70] on button "إستخرج المقارنه" at bounding box center [336, 74] width 98 height 24
click at [350, 74] on button "إستخرج المقارنه" at bounding box center [336, 74] width 98 height 24
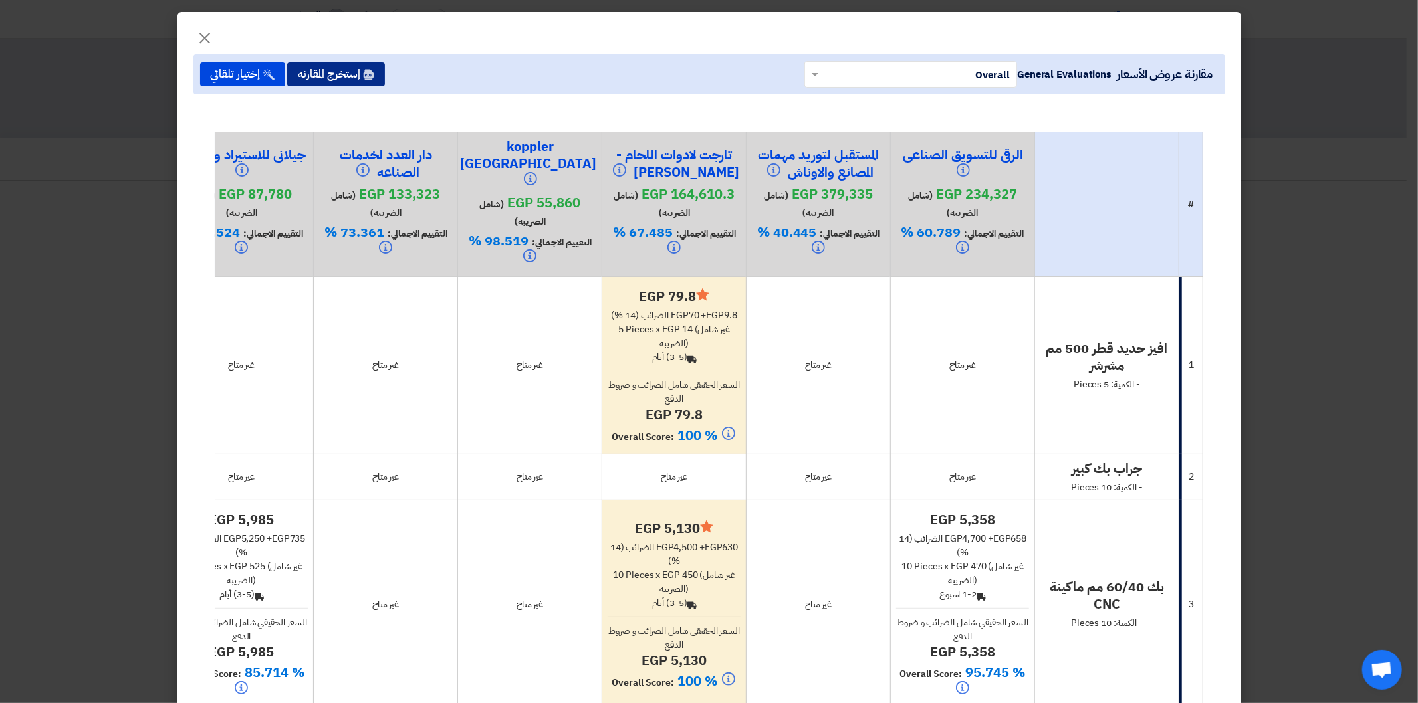
click at [350, 74] on button "إستخرج المقارنه" at bounding box center [336, 74] width 98 height 24
